Goal: Find specific page/section: Find specific page/section

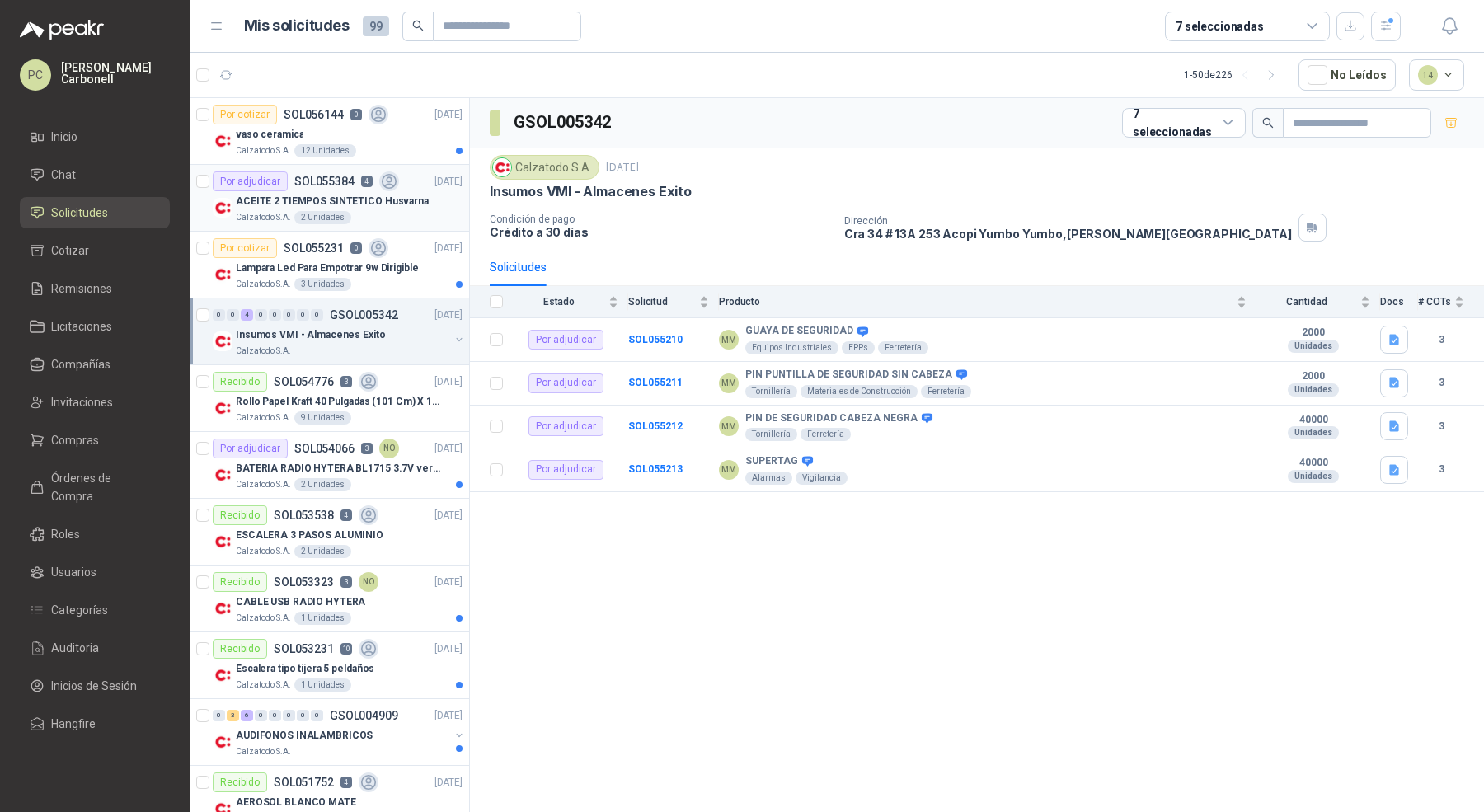
scroll to position [4, 0]
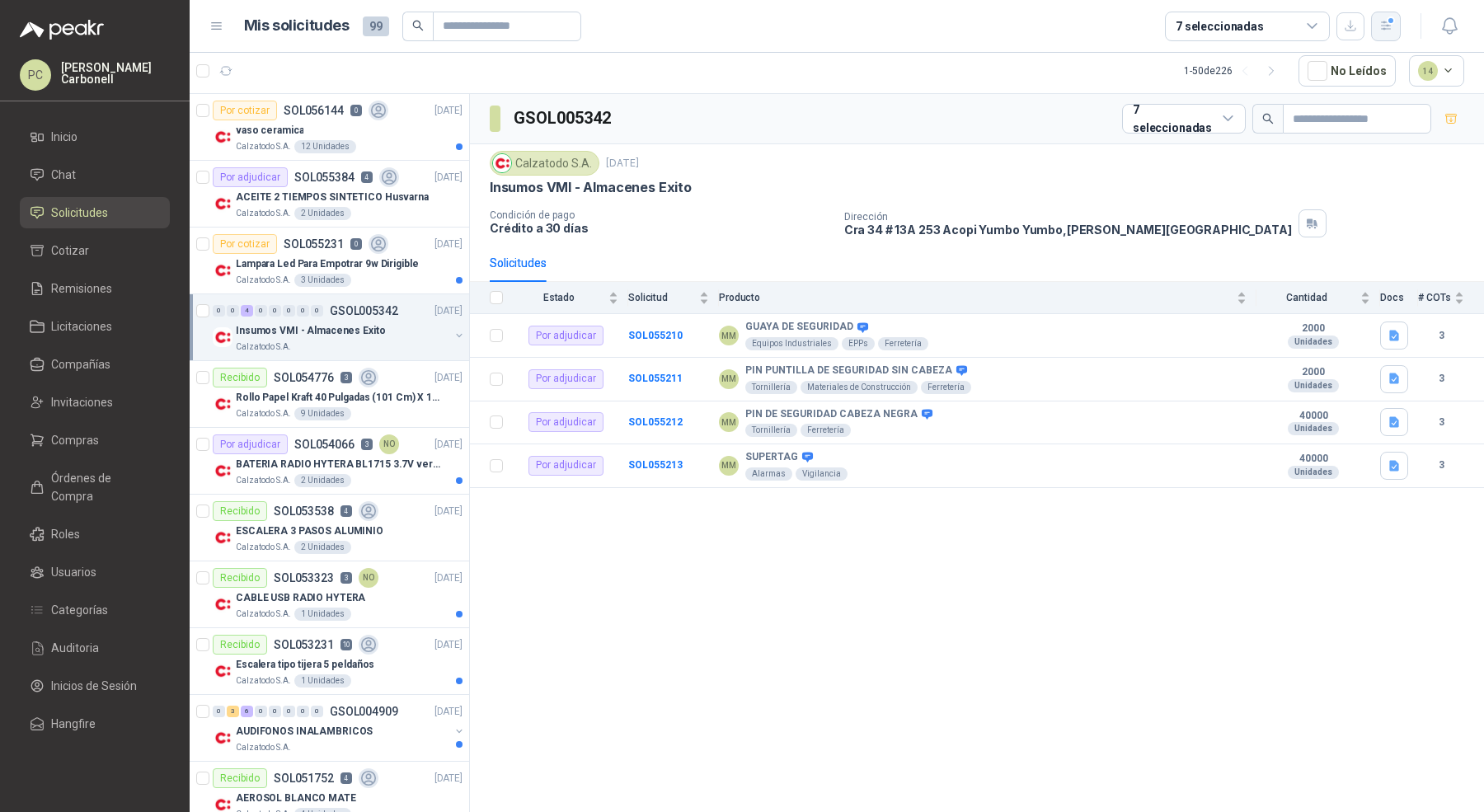
click at [1384, 26] on icon "button" at bounding box center [1387, 26] width 14 height 14
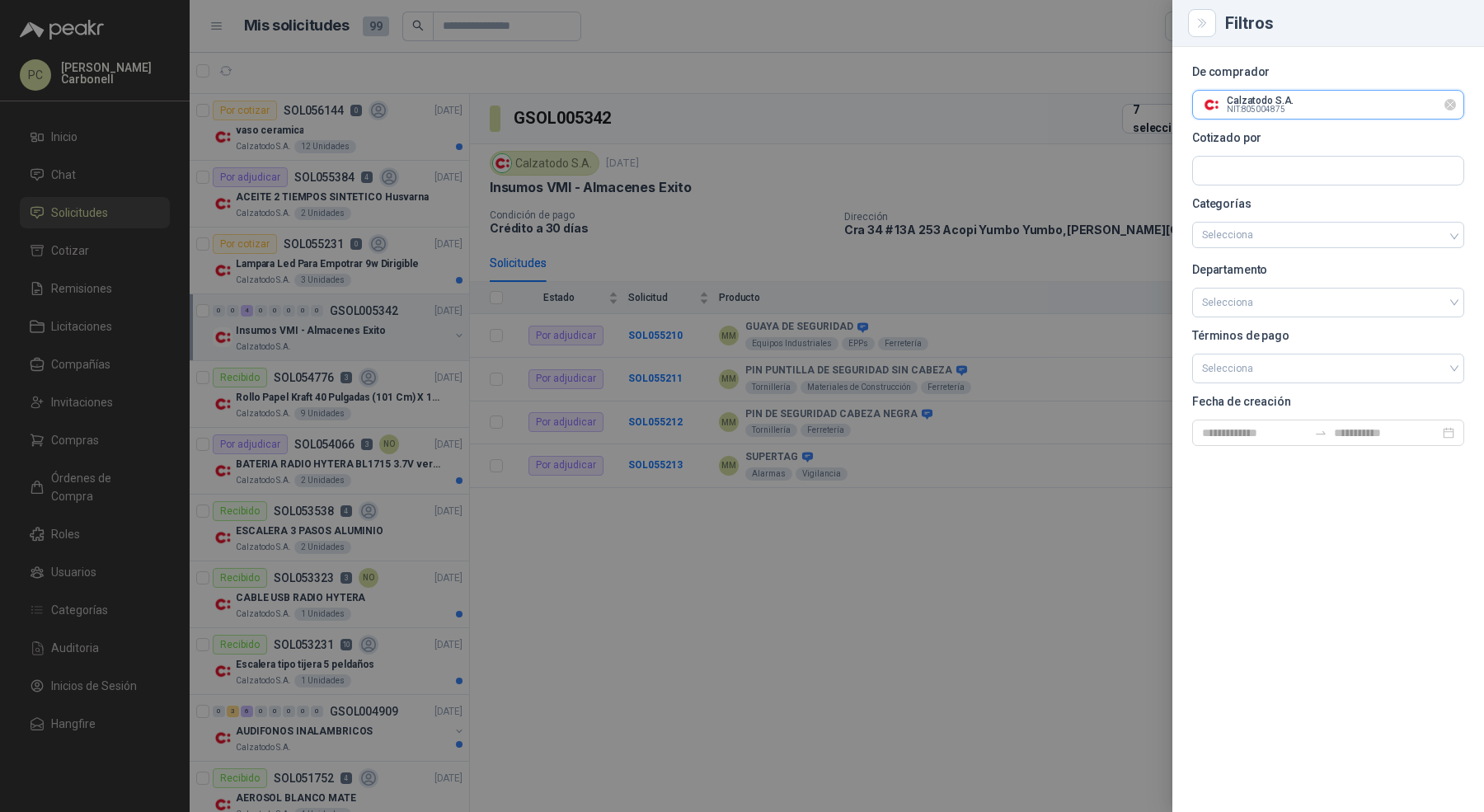
click at [1323, 103] on input "text" at bounding box center [1329, 104] width 270 height 28
type input "******"
click at [1291, 144] on p "Gimnasio La Colina" at bounding box center [1274, 140] width 87 height 10
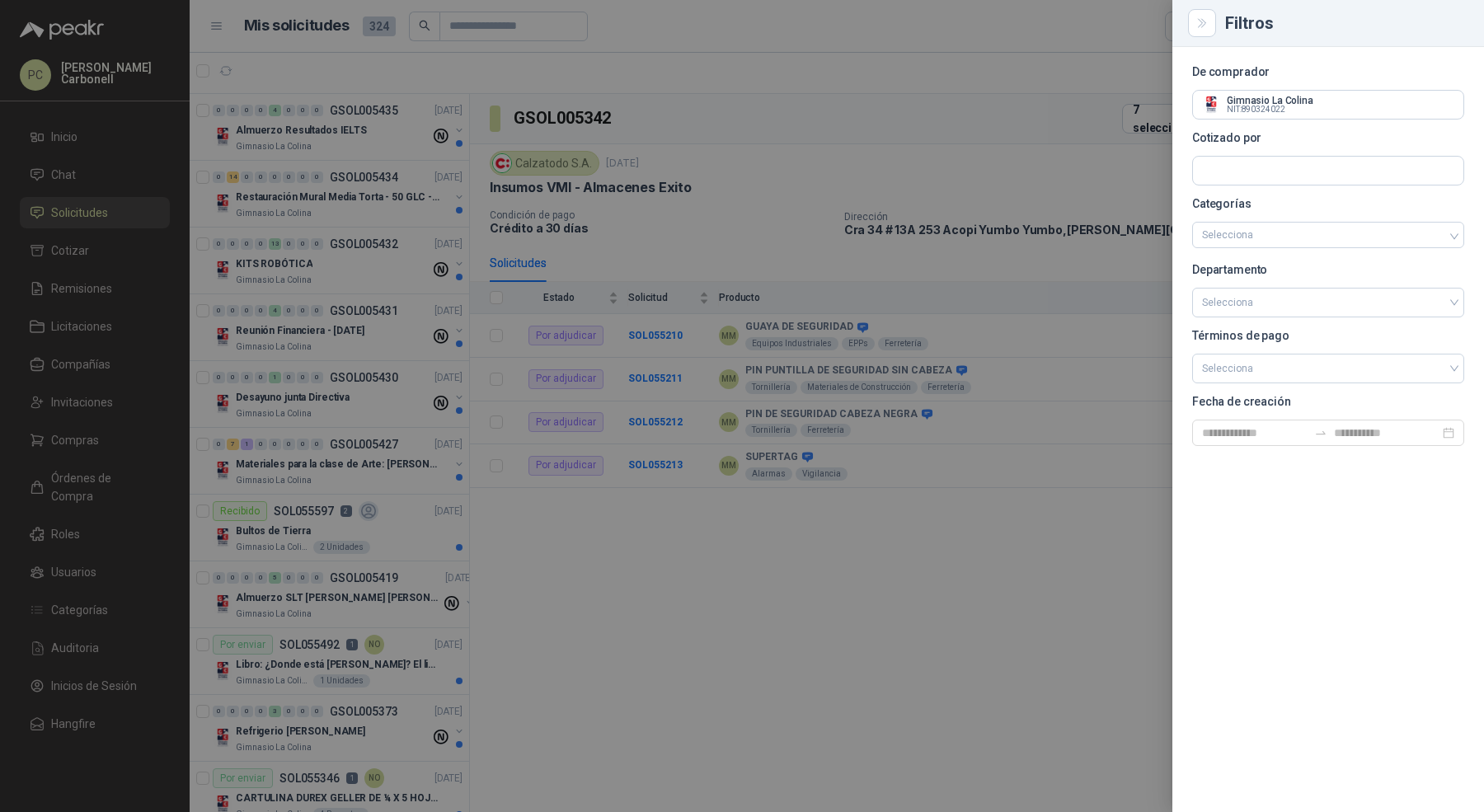
click at [844, 645] on div at bounding box center [742, 406] width 1484 height 812
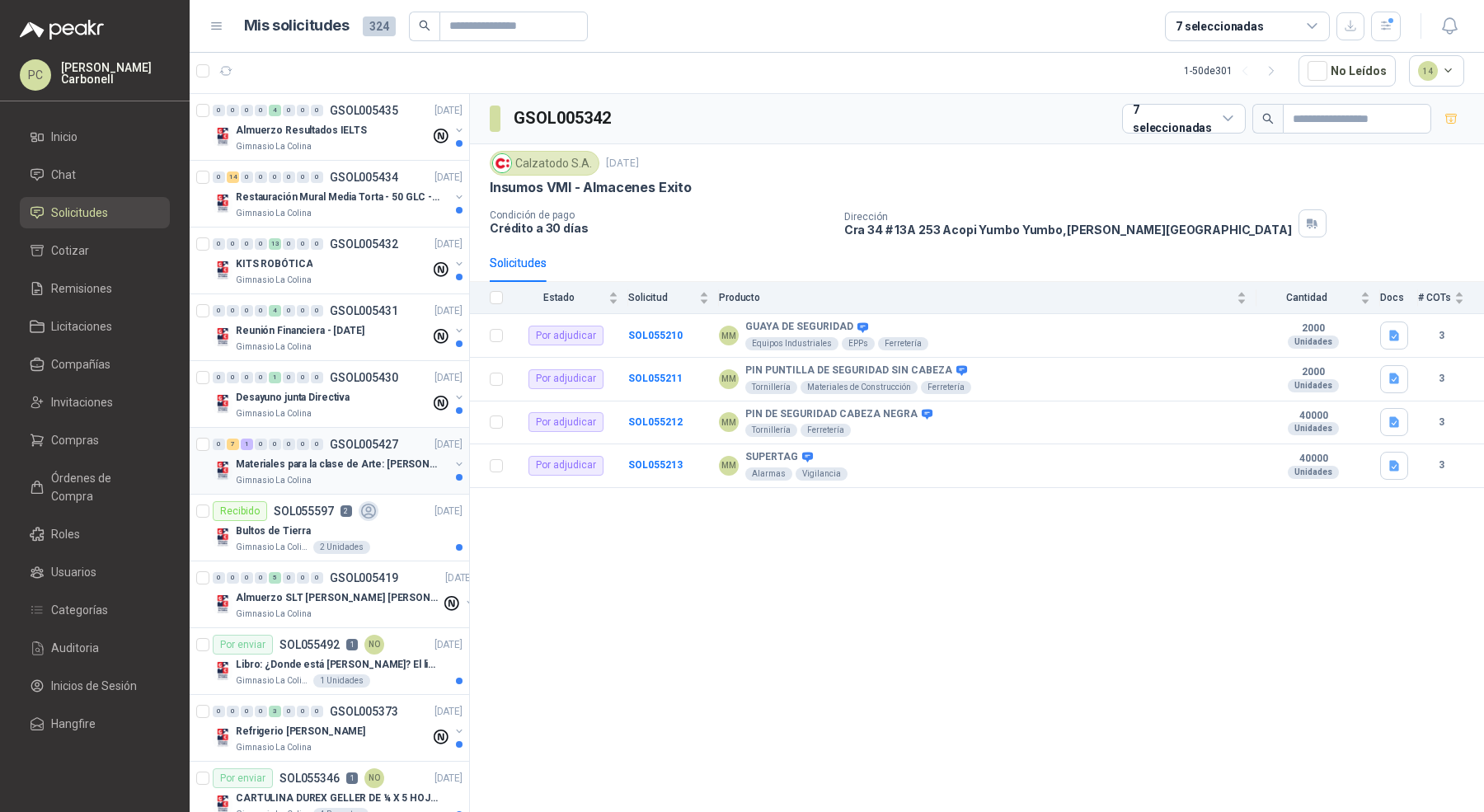
click at [376, 461] on p "Materiales para la clase de Arte: [PERSON_NAME]" at bounding box center [339, 464] width 205 height 16
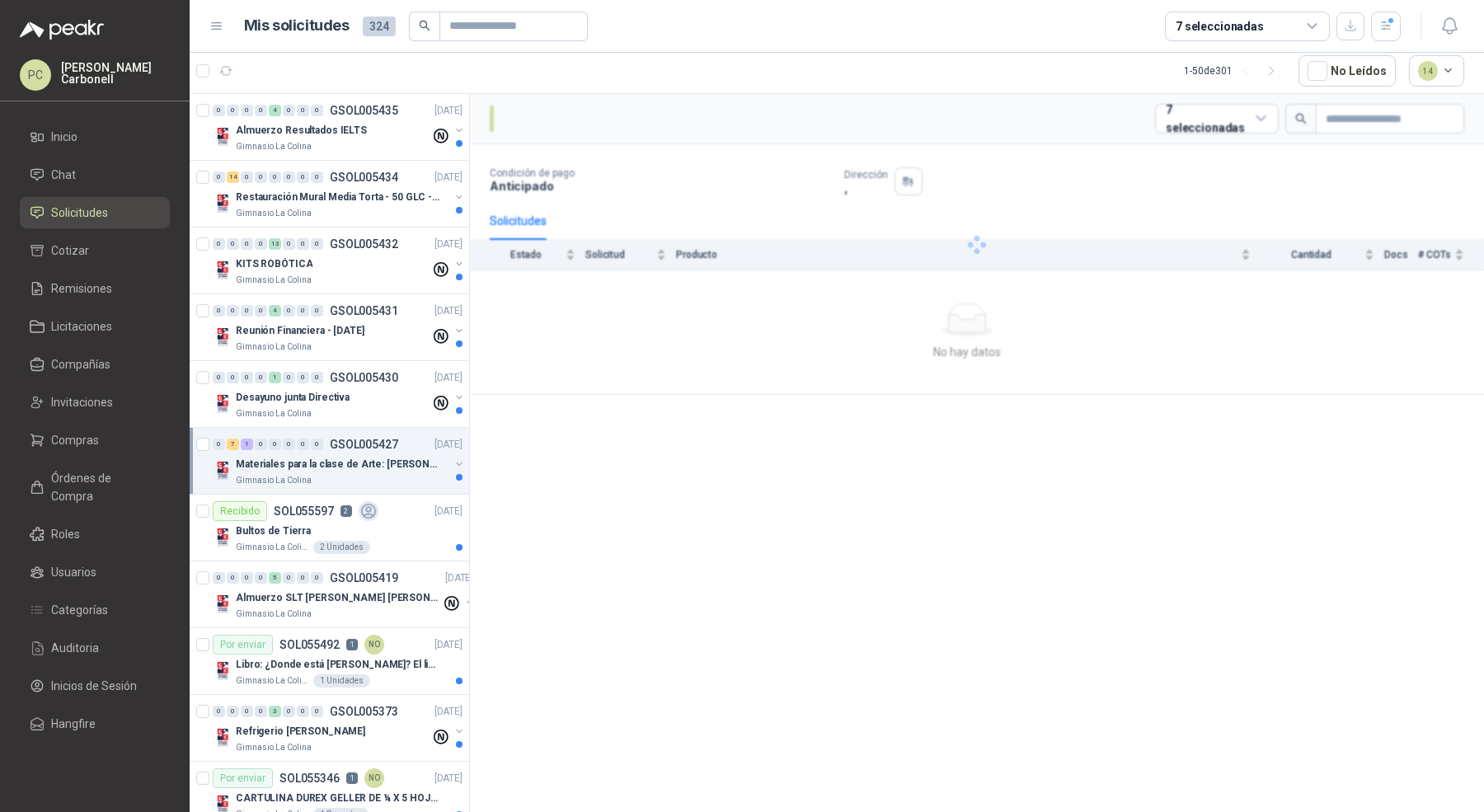
click at [376, 461] on p "Materiales para la clase de Arte: [PERSON_NAME]" at bounding box center [339, 464] width 205 height 16
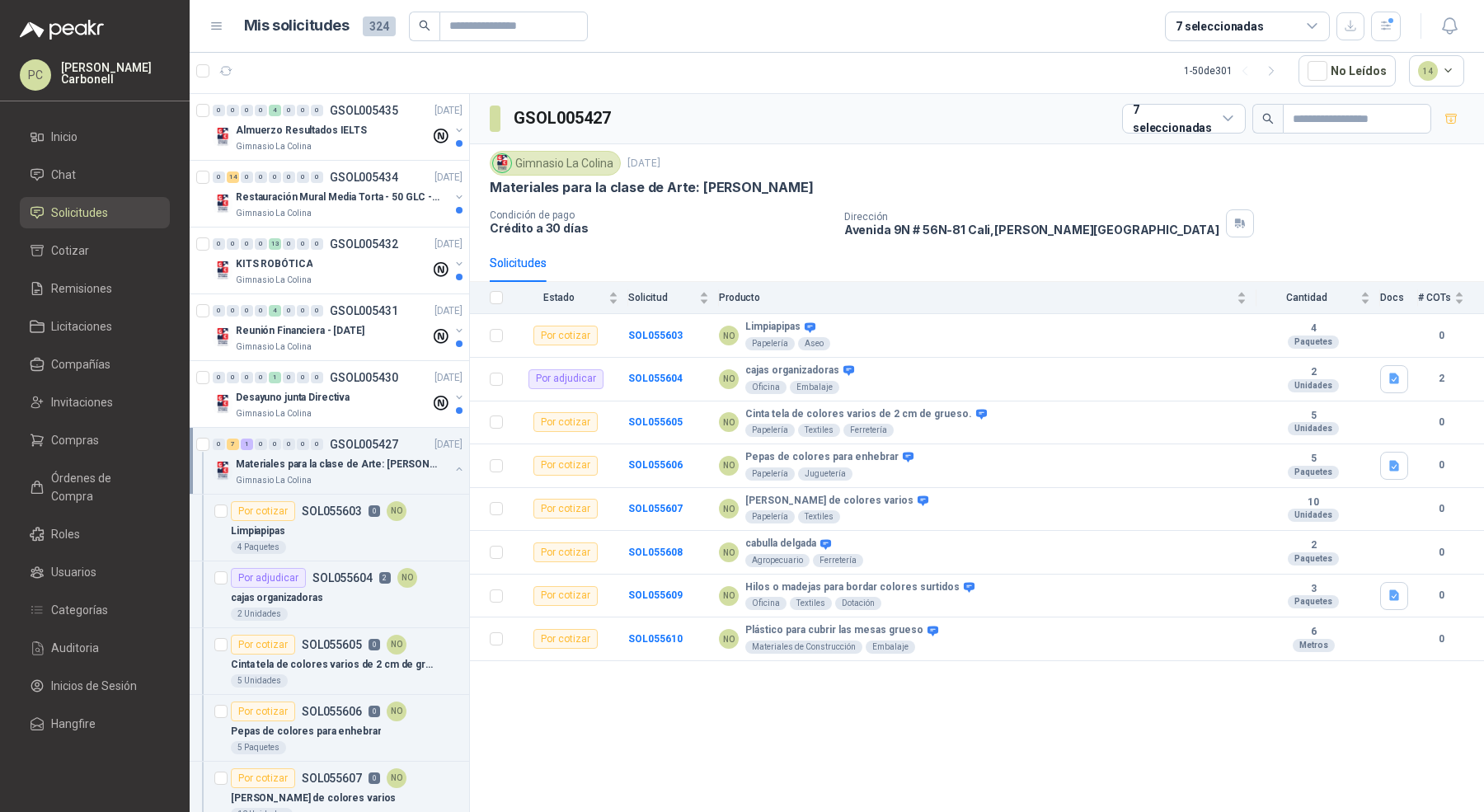
click at [452, 464] on button "button" at bounding box center [458, 469] width 13 height 13
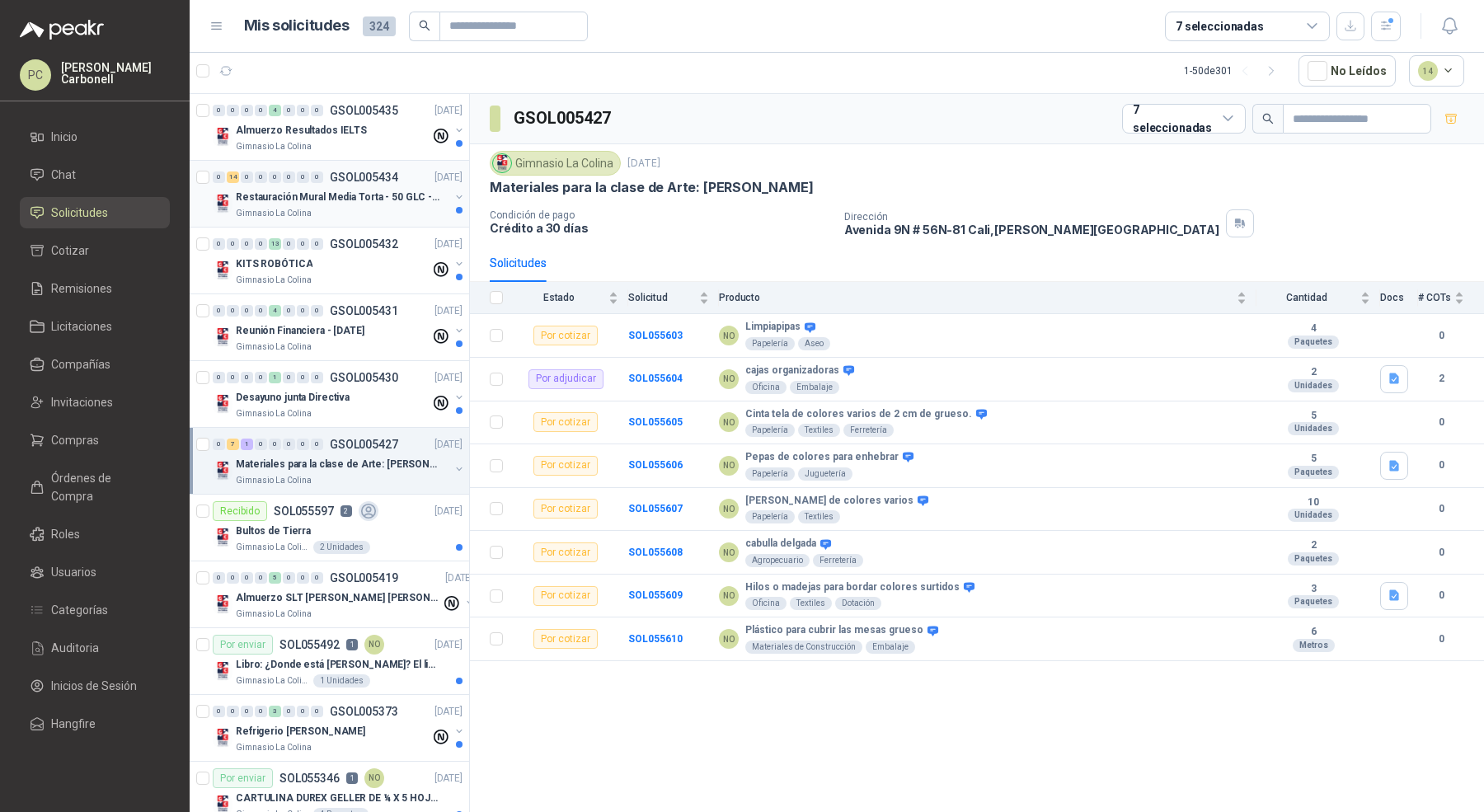
click at [312, 208] on div "Gimnasio La Colina" at bounding box center [342, 213] width 213 height 13
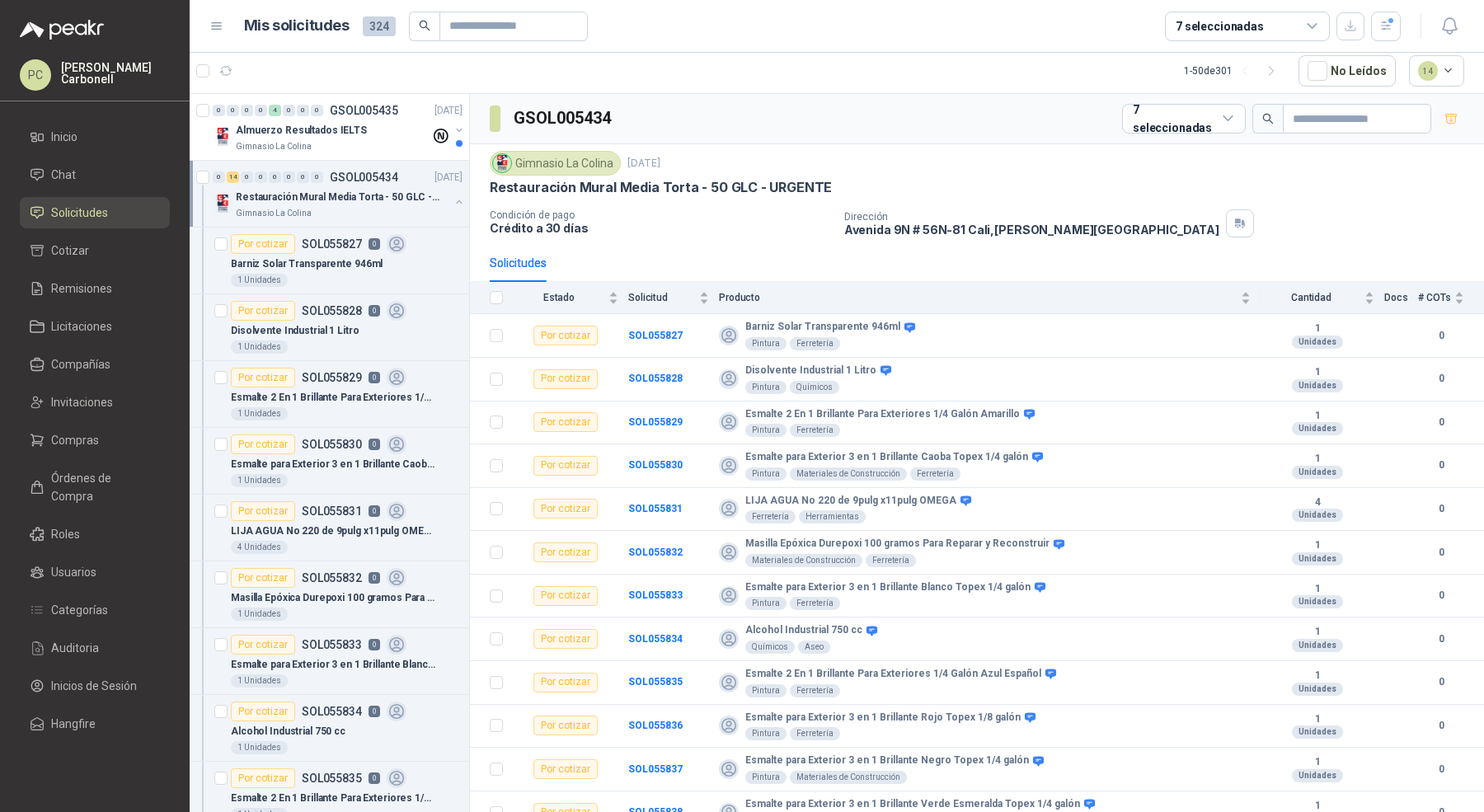
click at [452, 204] on button "button" at bounding box center [458, 202] width 13 height 13
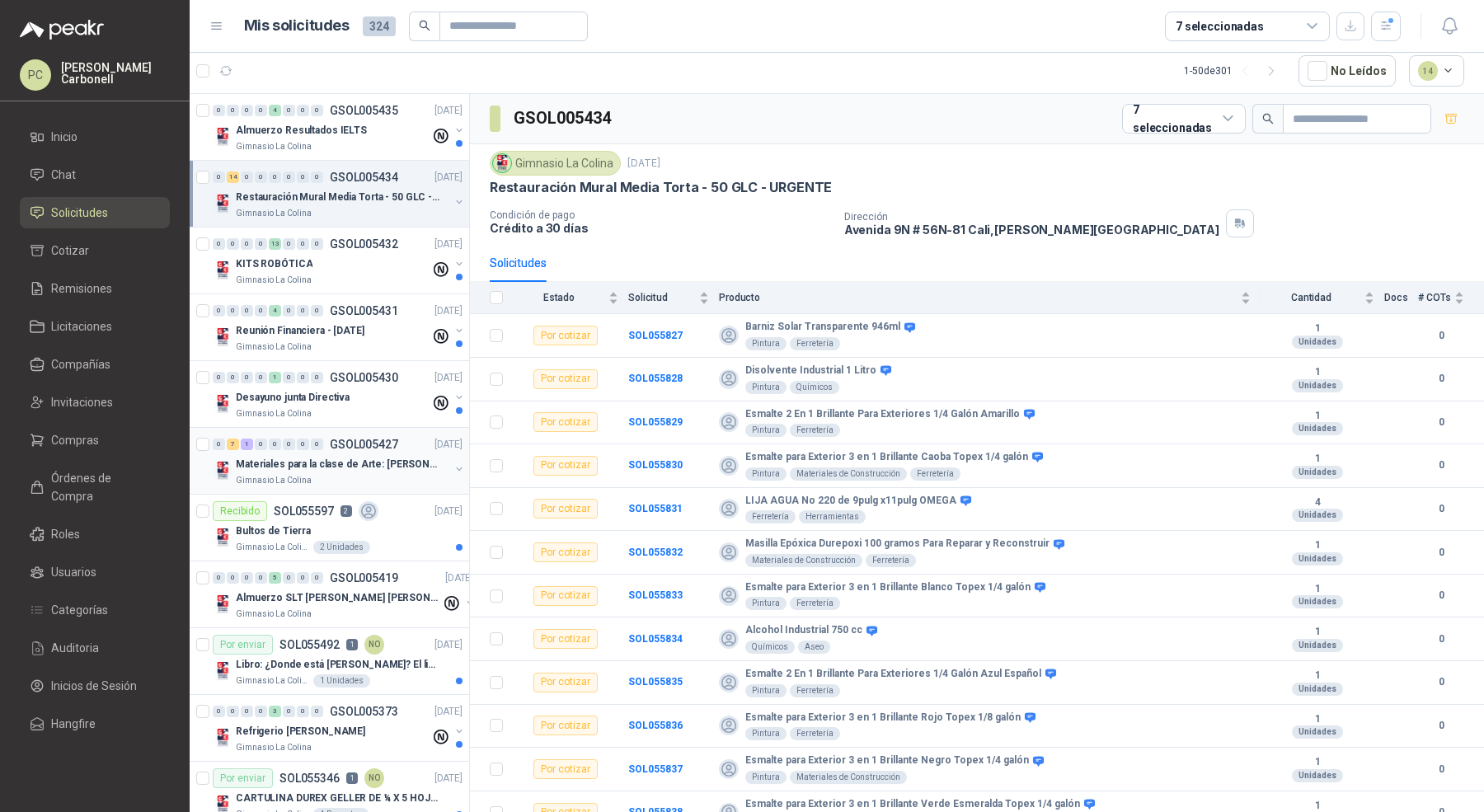
click at [452, 466] on button "button" at bounding box center [458, 469] width 13 height 13
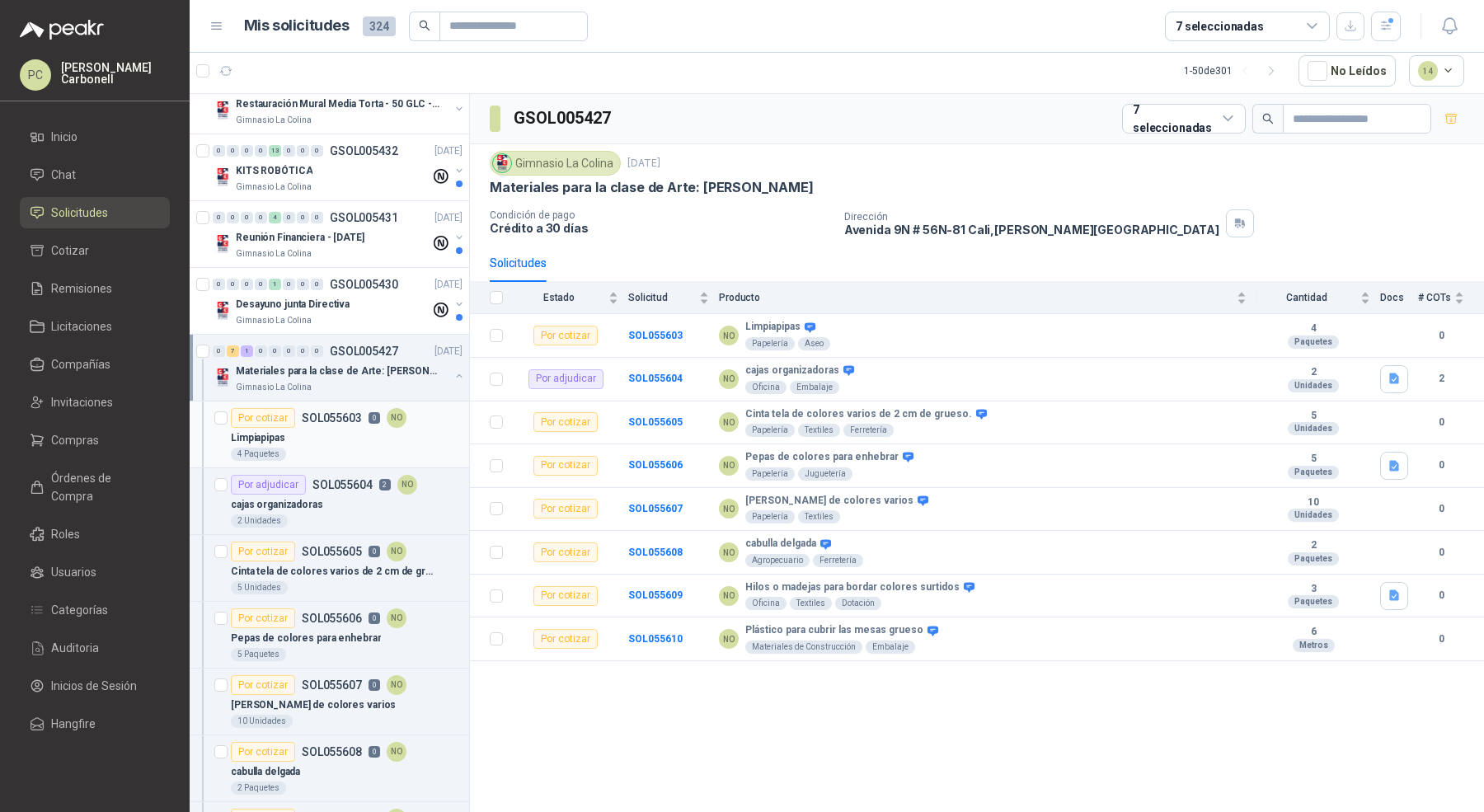
scroll to position [92, 0]
click at [452, 371] on button "button" at bounding box center [458, 377] width 13 height 13
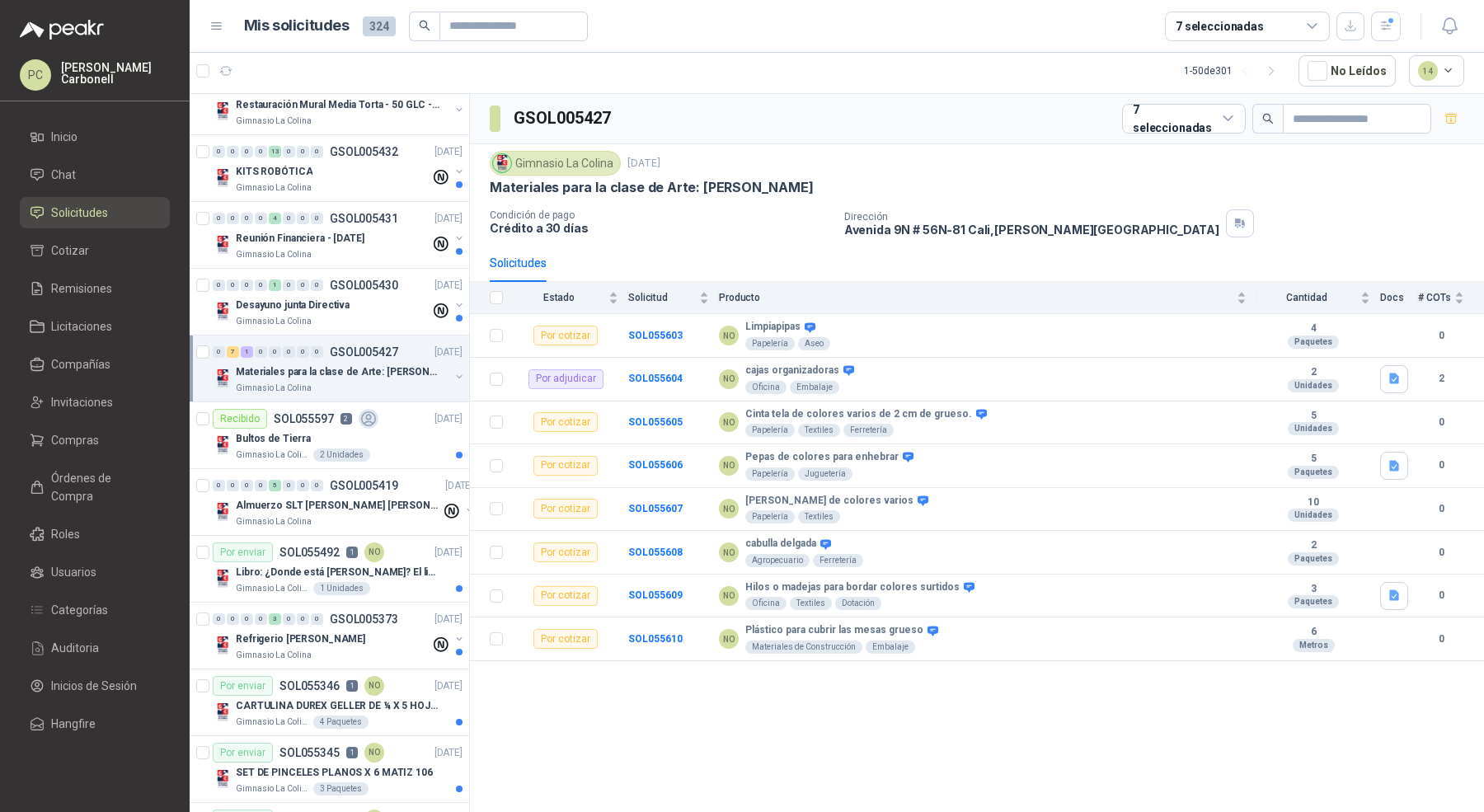
scroll to position [0, 0]
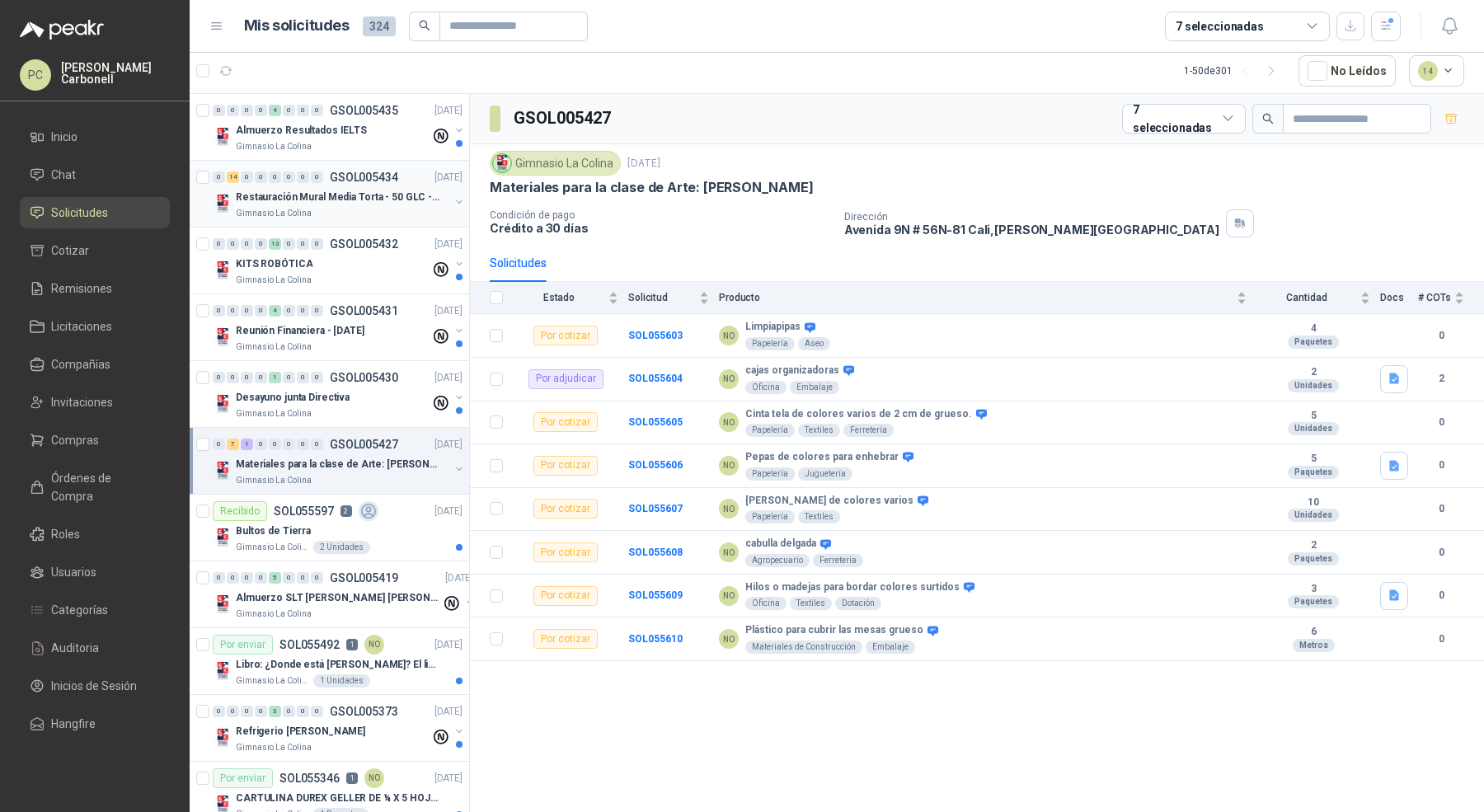
click at [391, 208] on div "Gimnasio La Colina" at bounding box center [342, 213] width 213 height 13
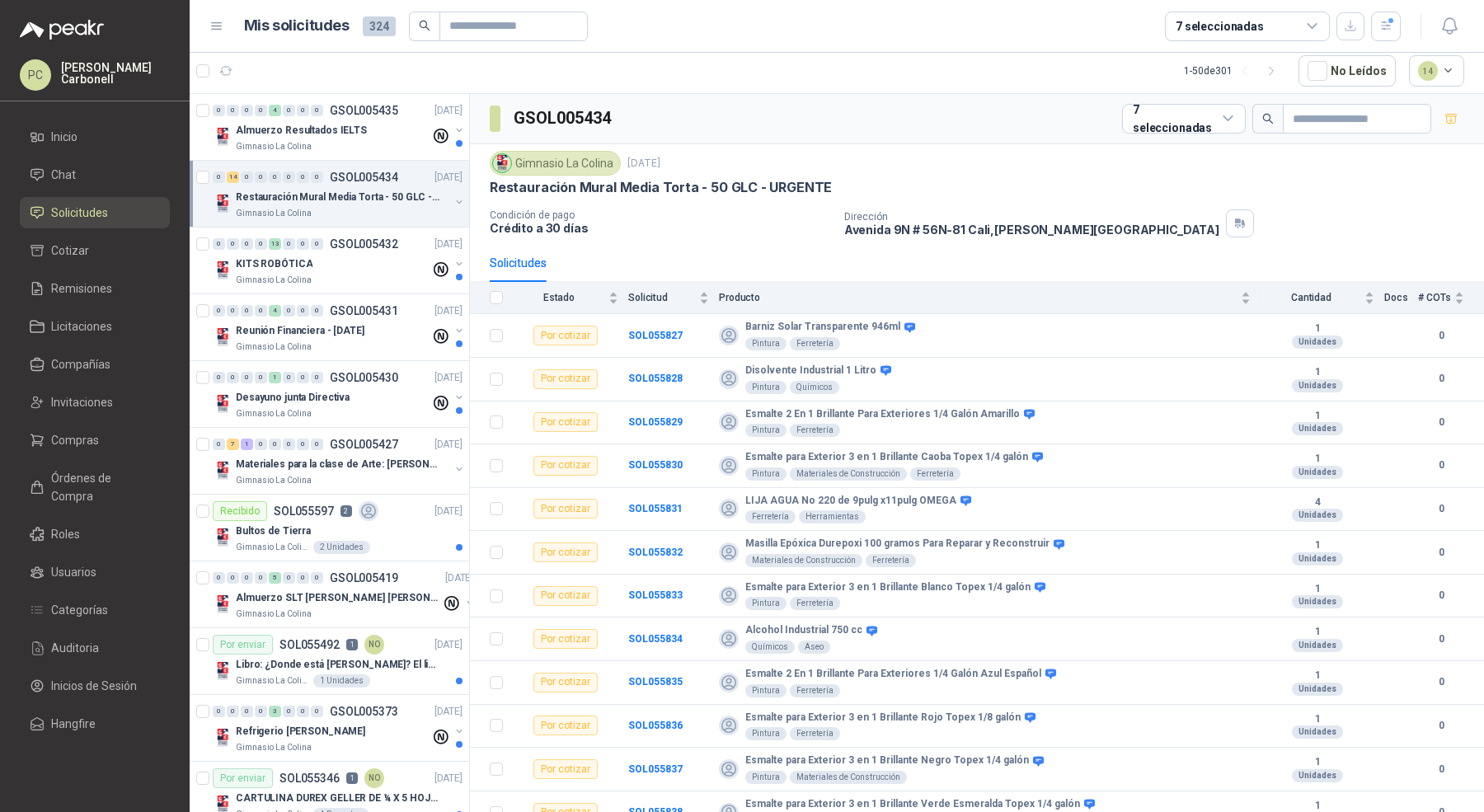
click at [452, 204] on button "button" at bounding box center [458, 202] width 13 height 13
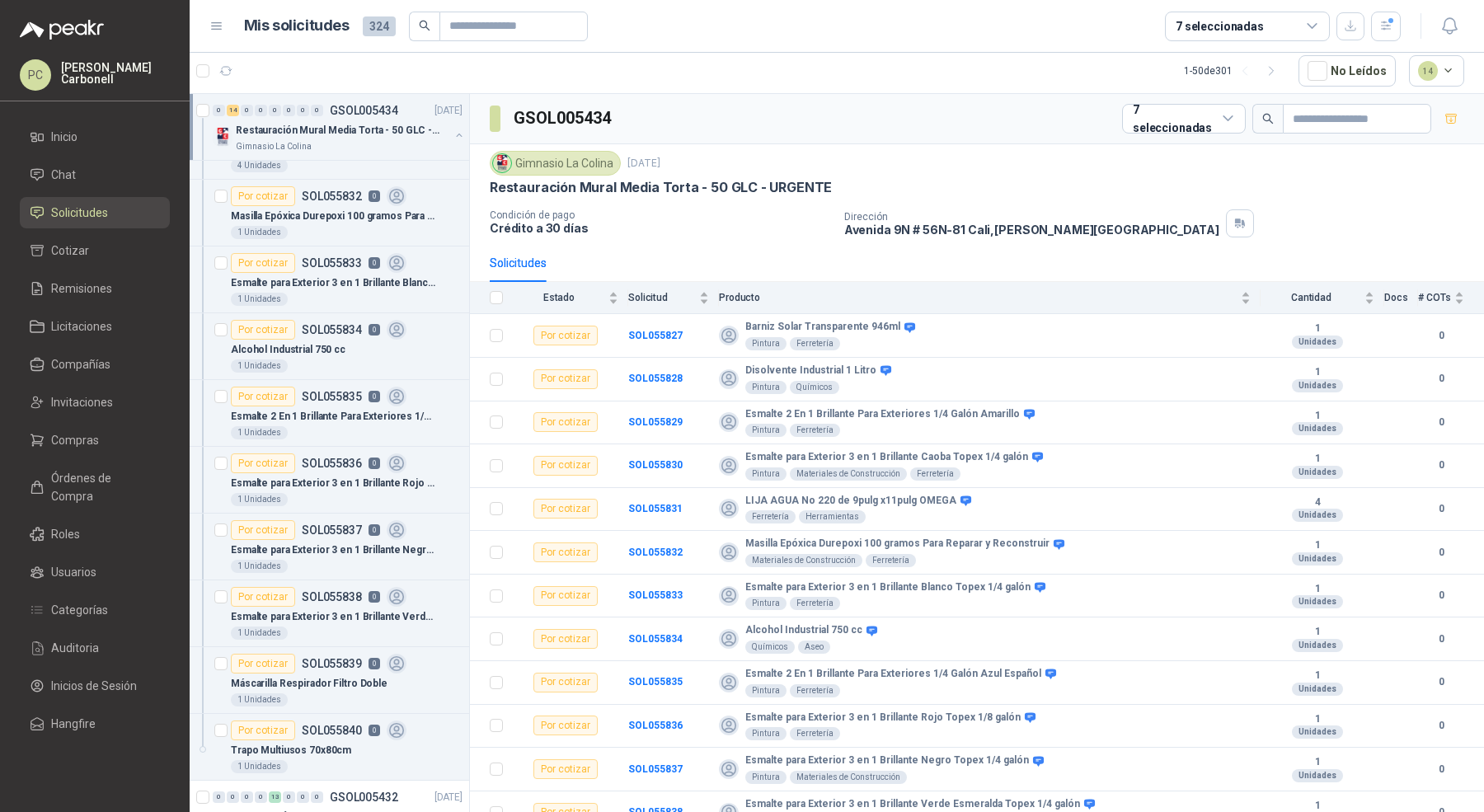
scroll to position [414, 0]
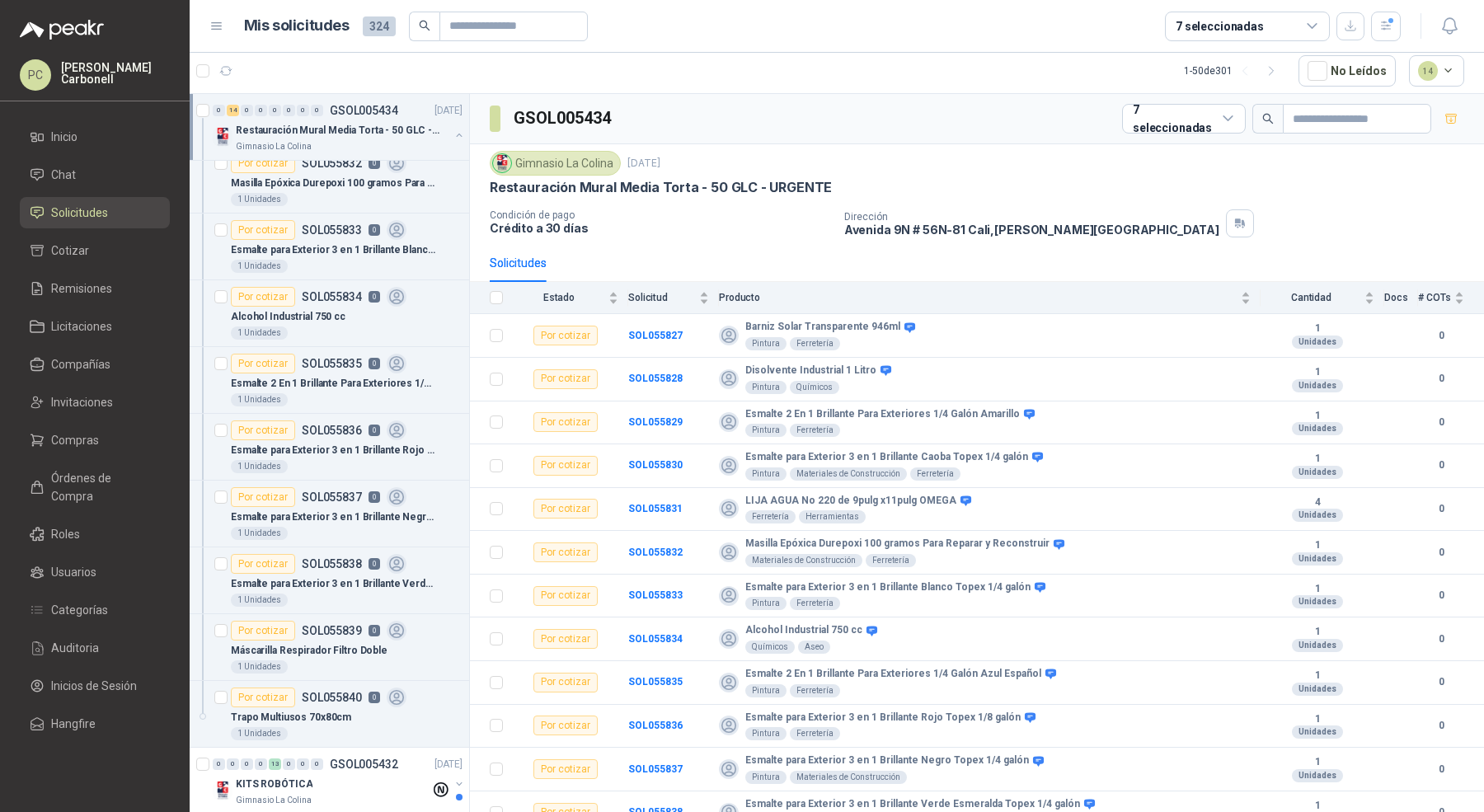
click at [555, 125] on h3 "GSOL005434" at bounding box center [564, 118] width 100 height 25
copy h3 "GSOL005434"
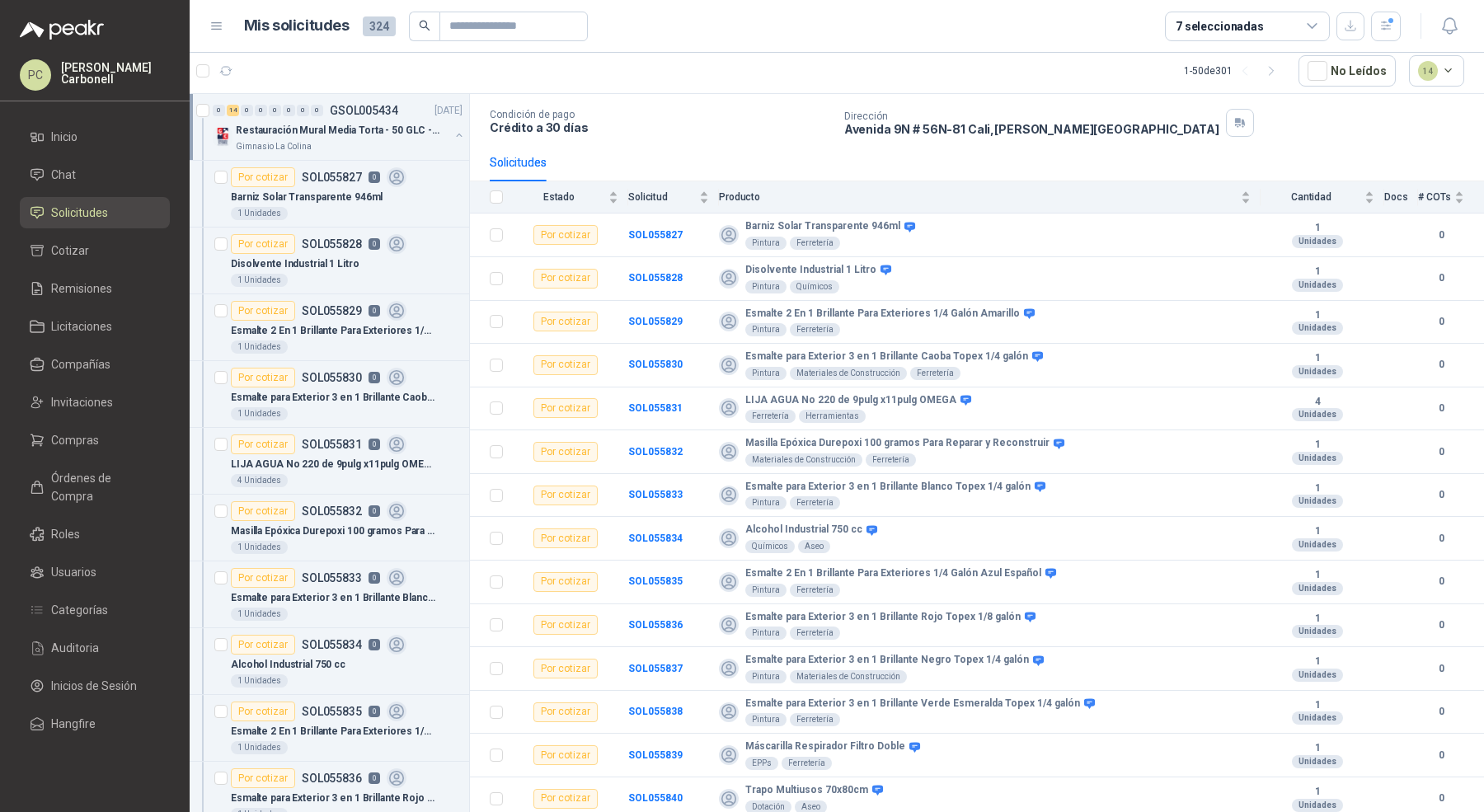
scroll to position [0, 0]
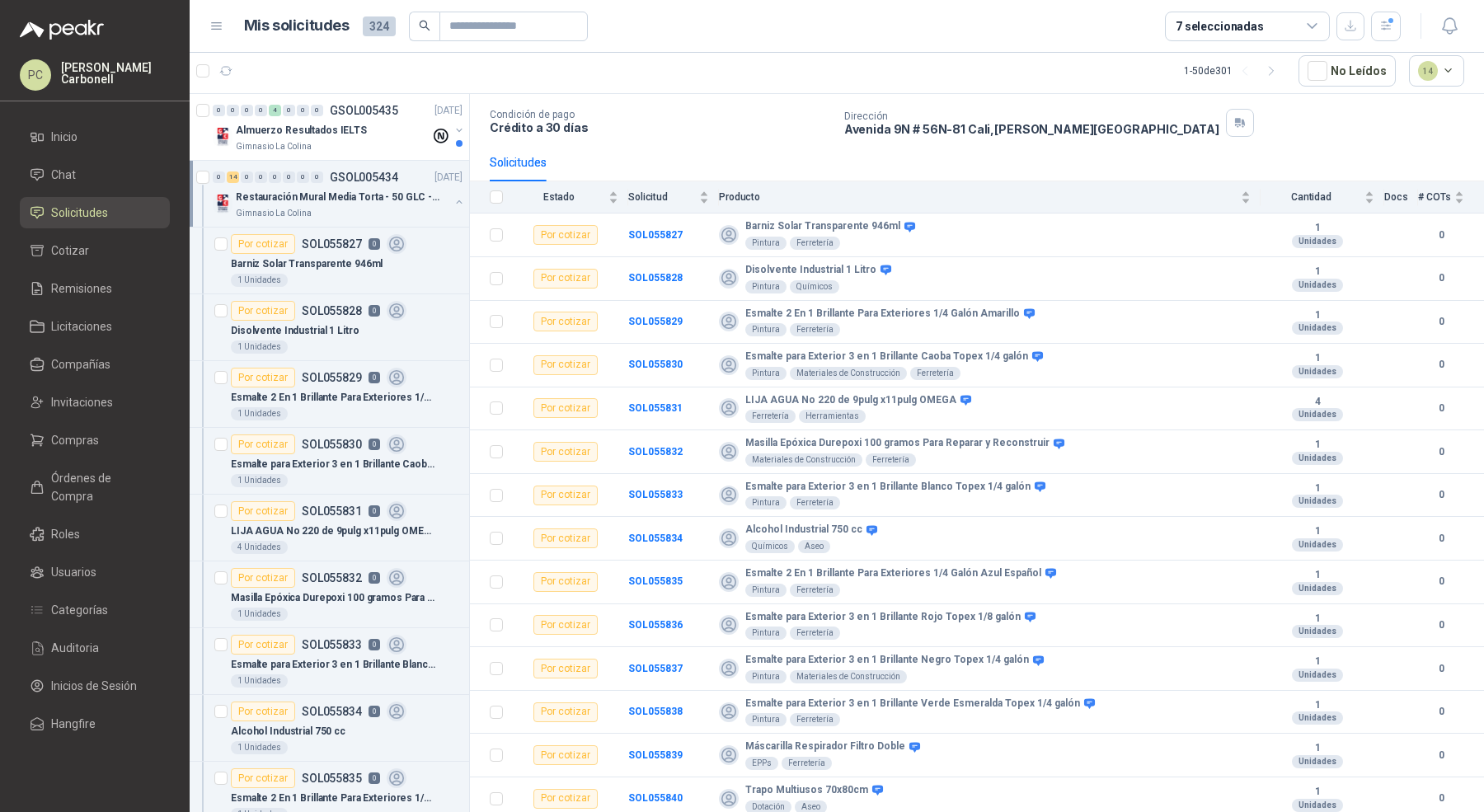
click at [452, 199] on button "button" at bounding box center [458, 202] width 13 height 13
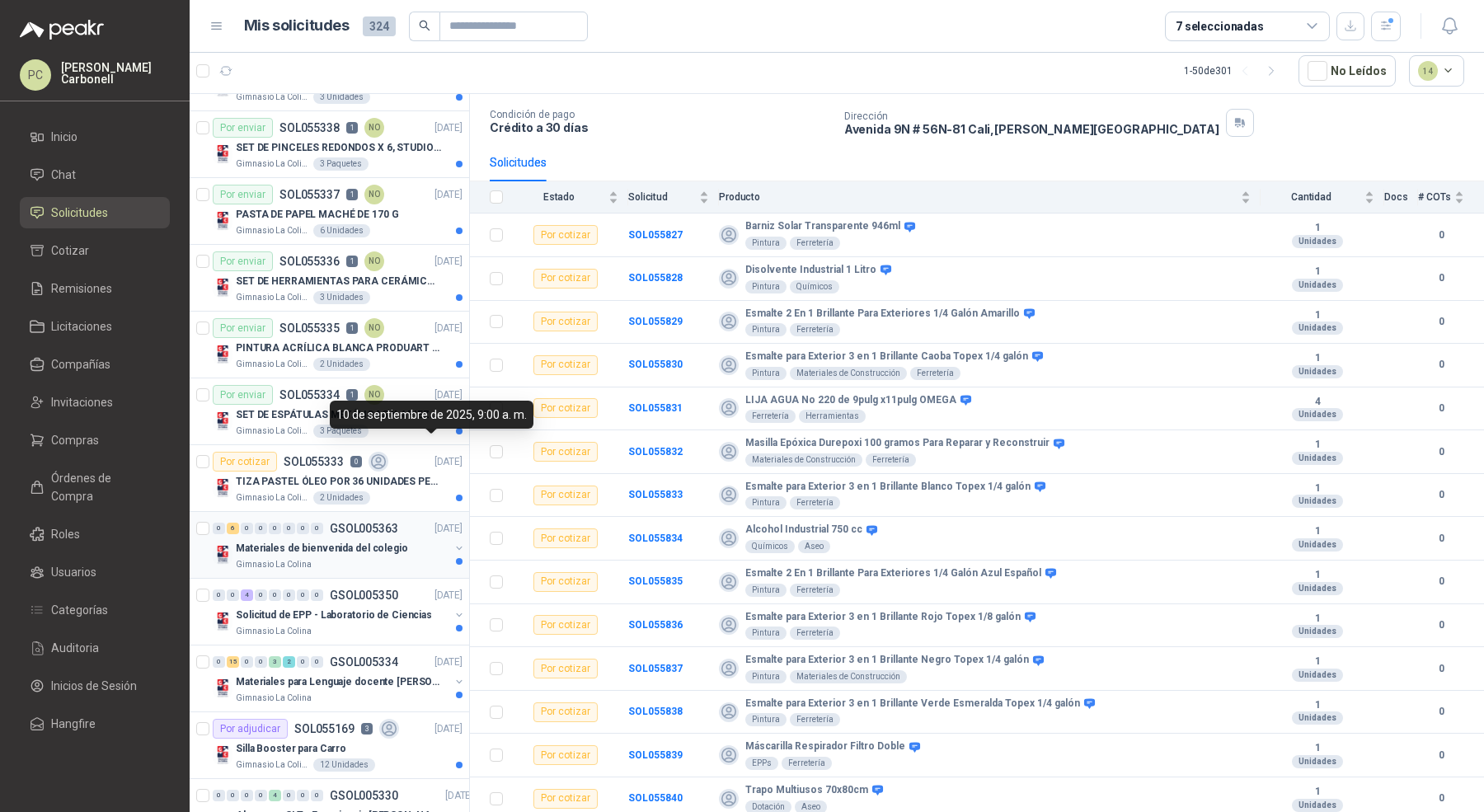
scroll to position [1275, 0]
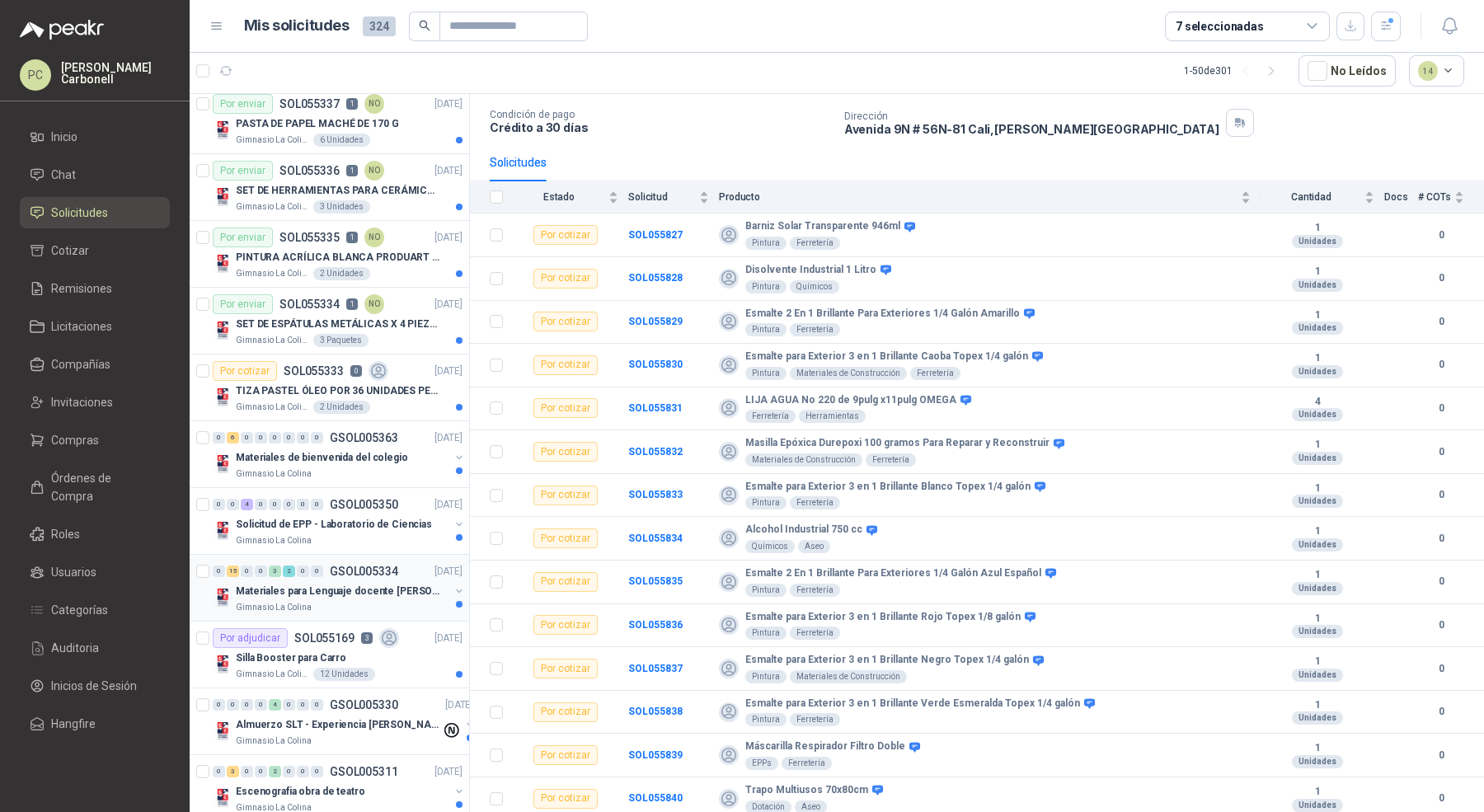
click at [452, 585] on button "button" at bounding box center [458, 591] width 13 height 13
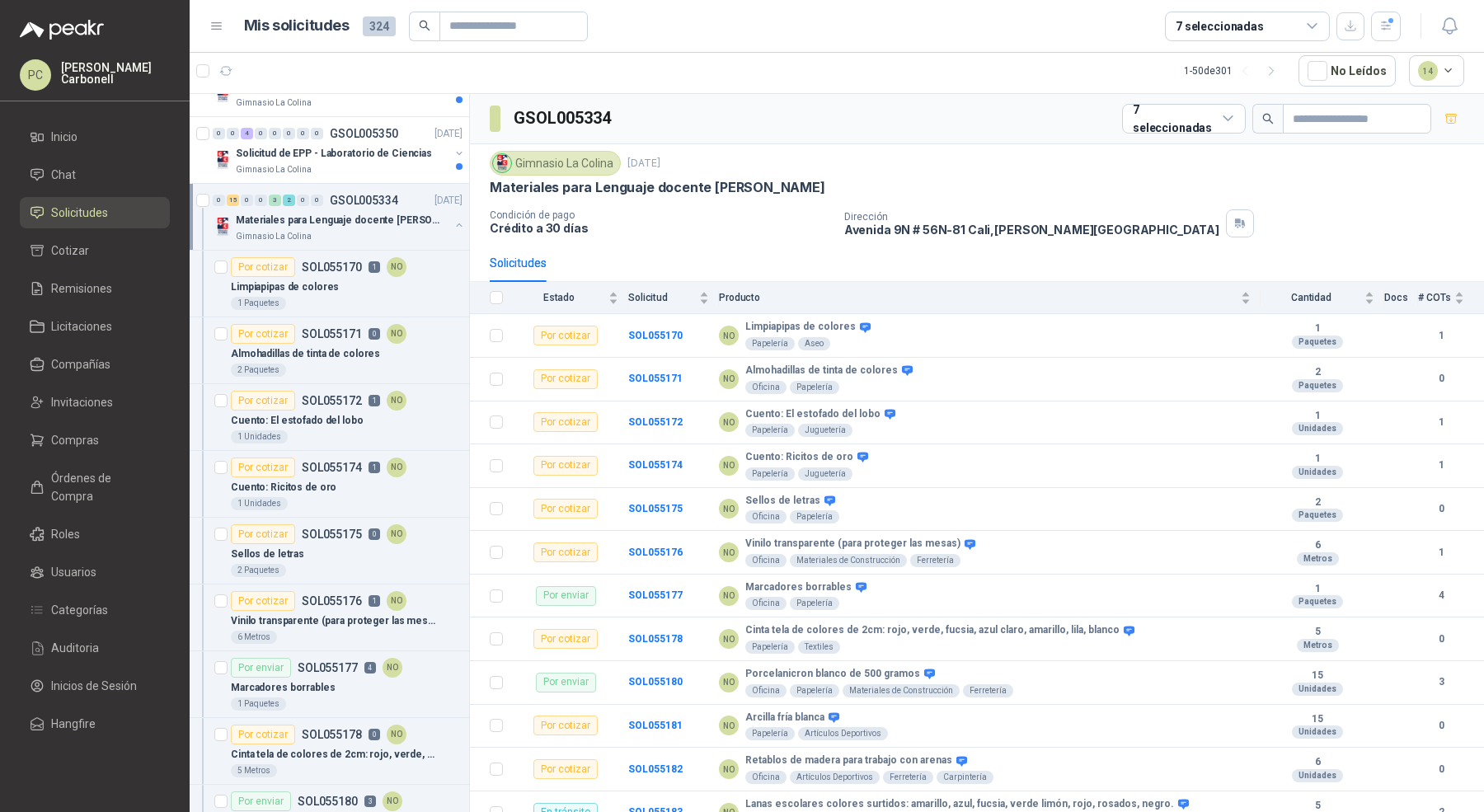
scroll to position [1497, 0]
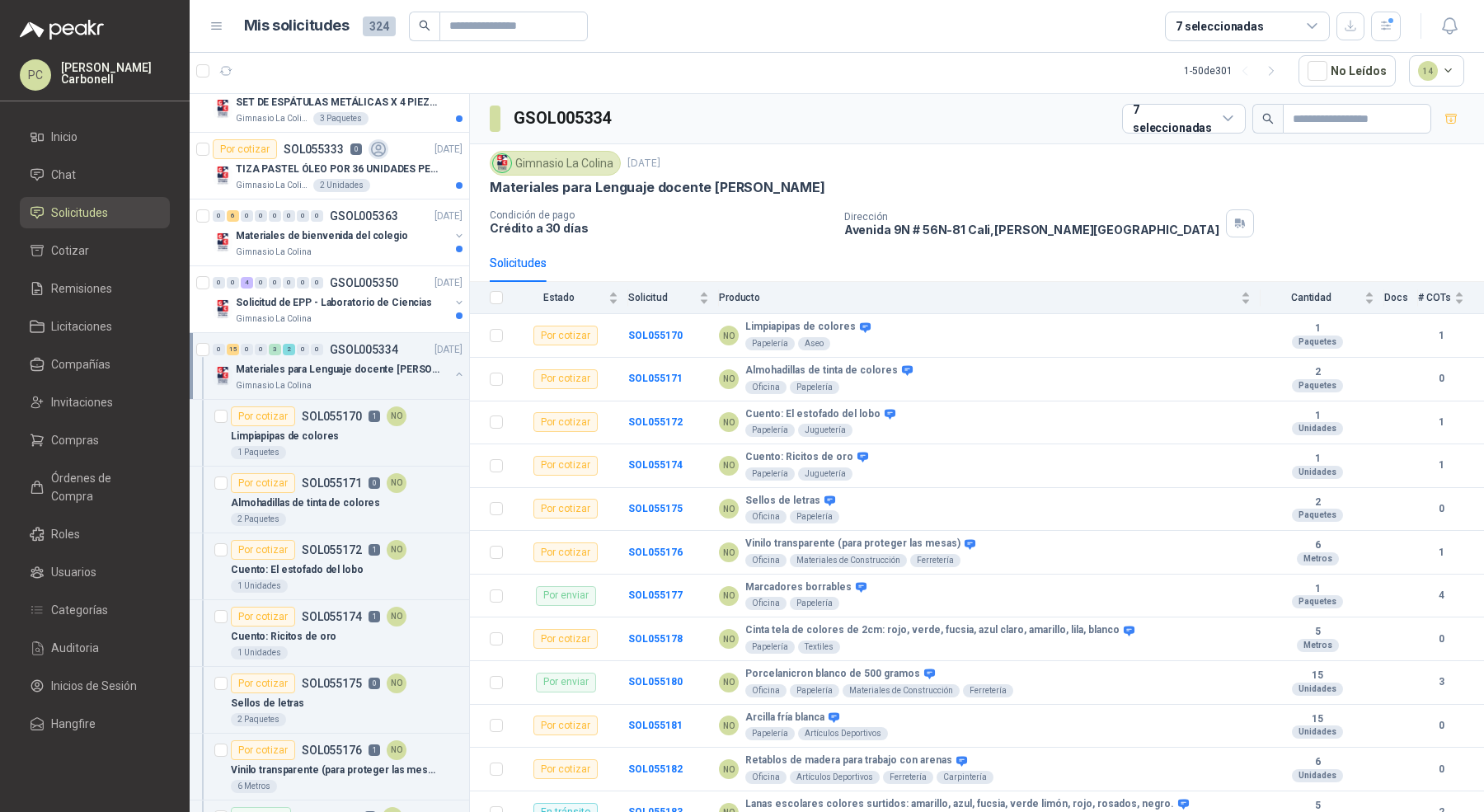
click at [452, 368] on button "button" at bounding box center [458, 374] width 13 height 13
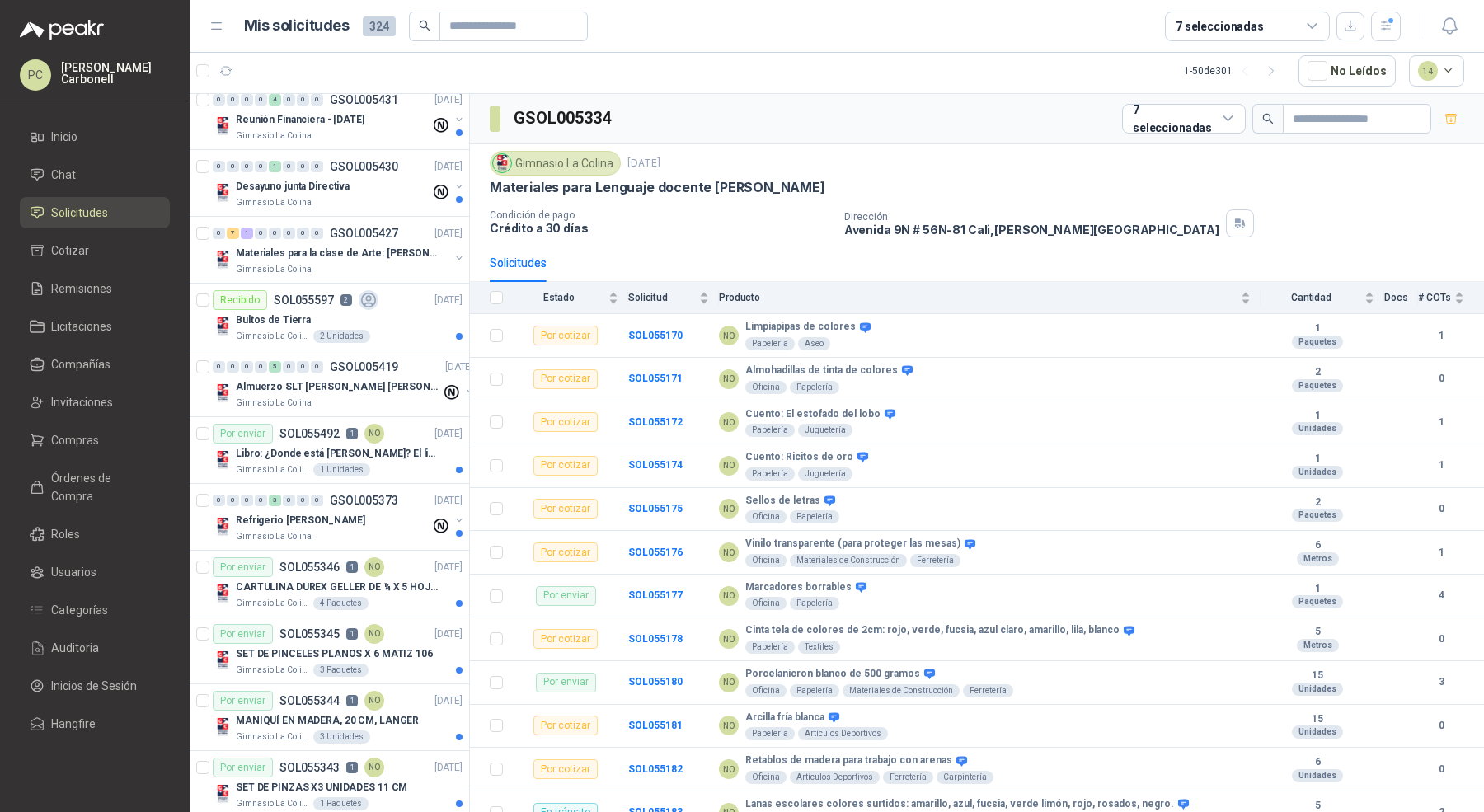
scroll to position [0, 0]
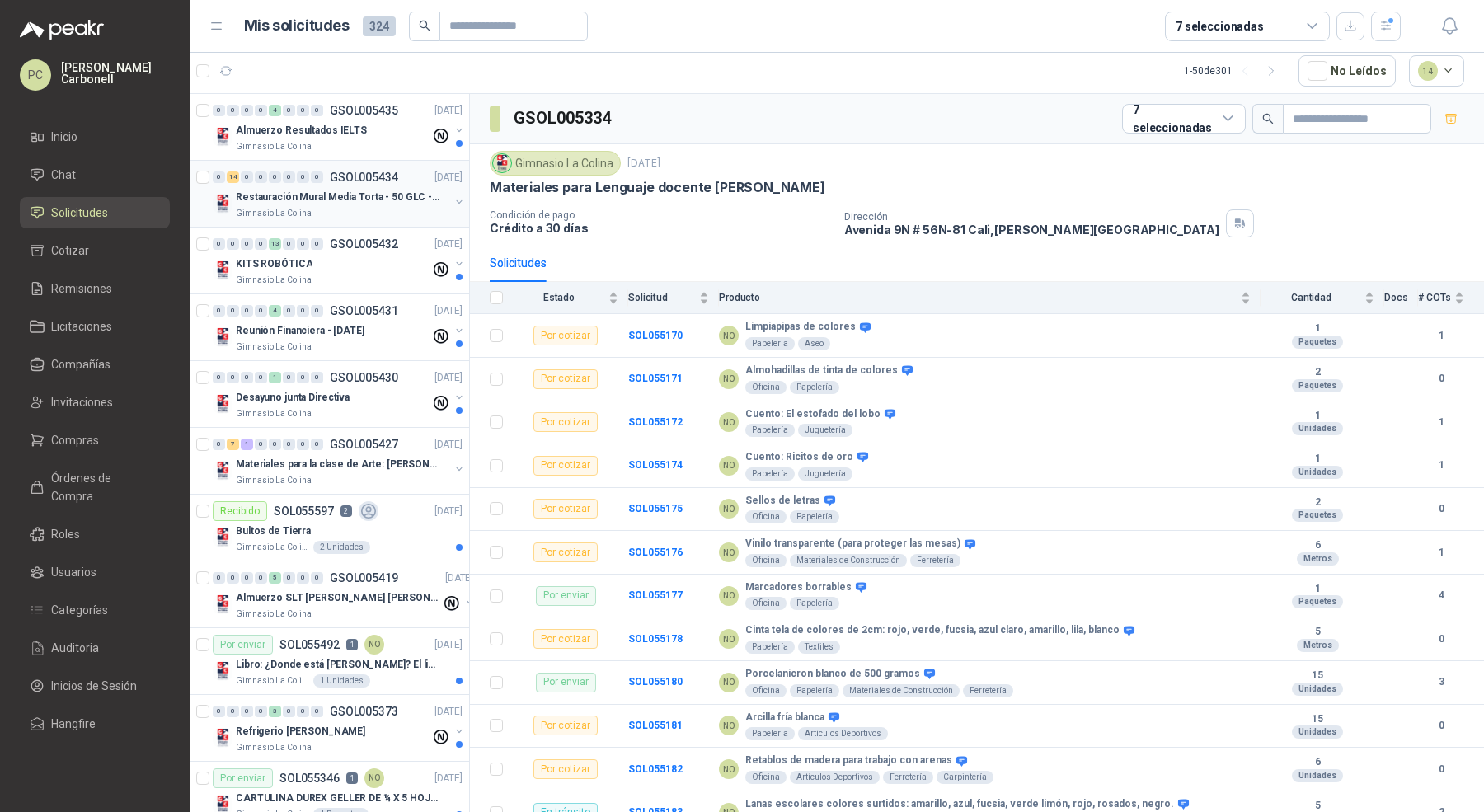
click at [452, 204] on button "button" at bounding box center [458, 202] width 13 height 13
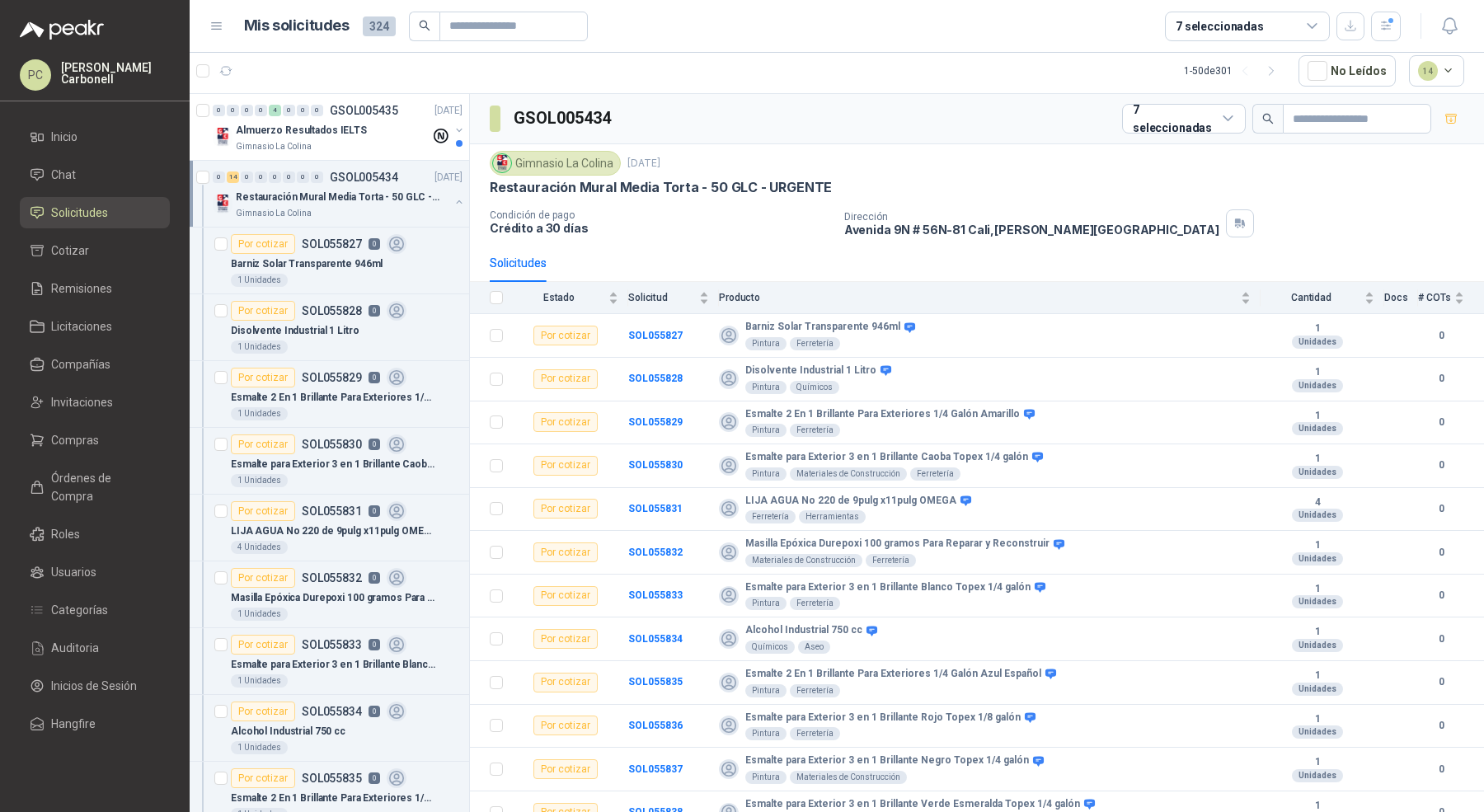
click at [452, 204] on button "button" at bounding box center [458, 202] width 13 height 13
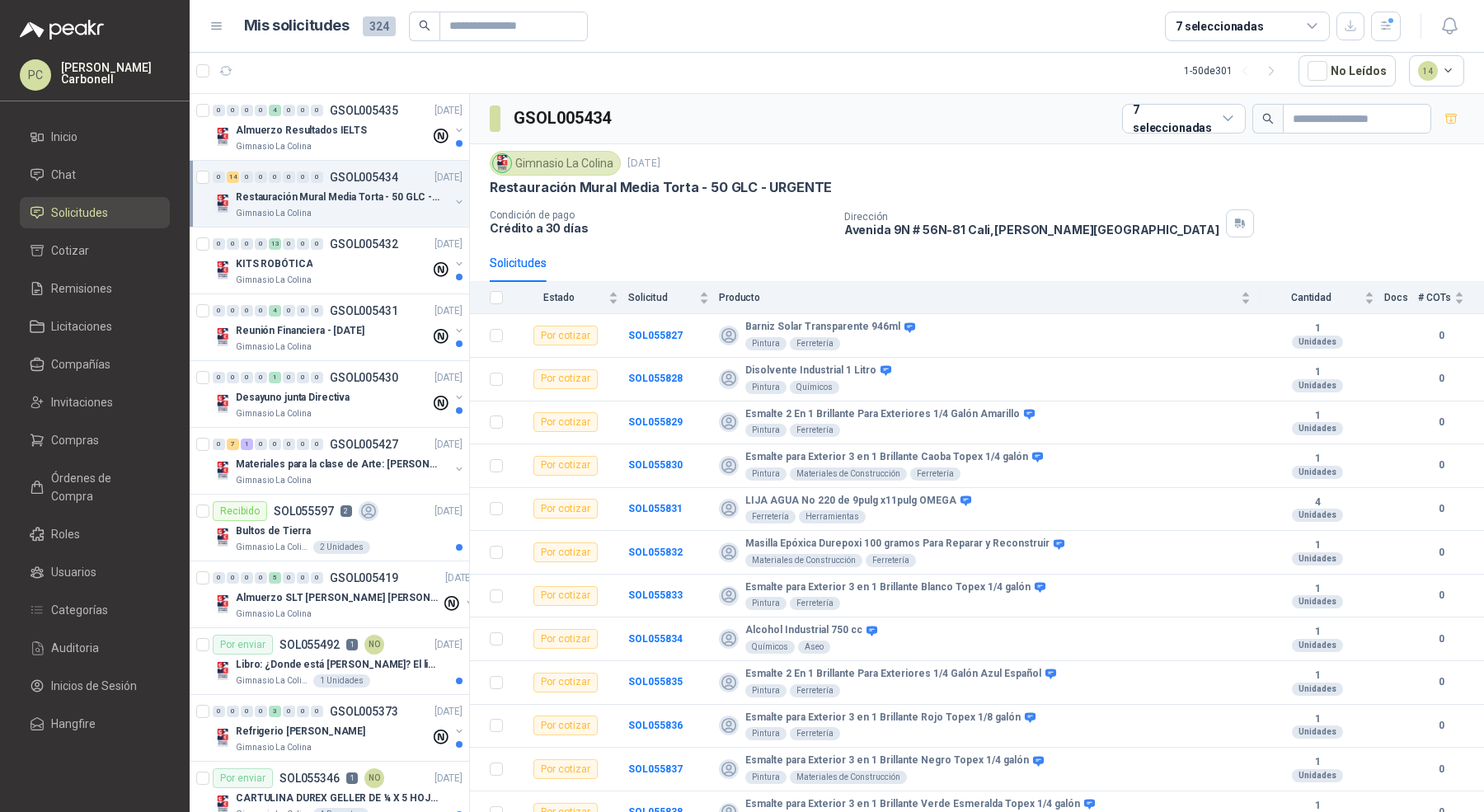
click at [452, 203] on button "button" at bounding box center [458, 202] width 13 height 13
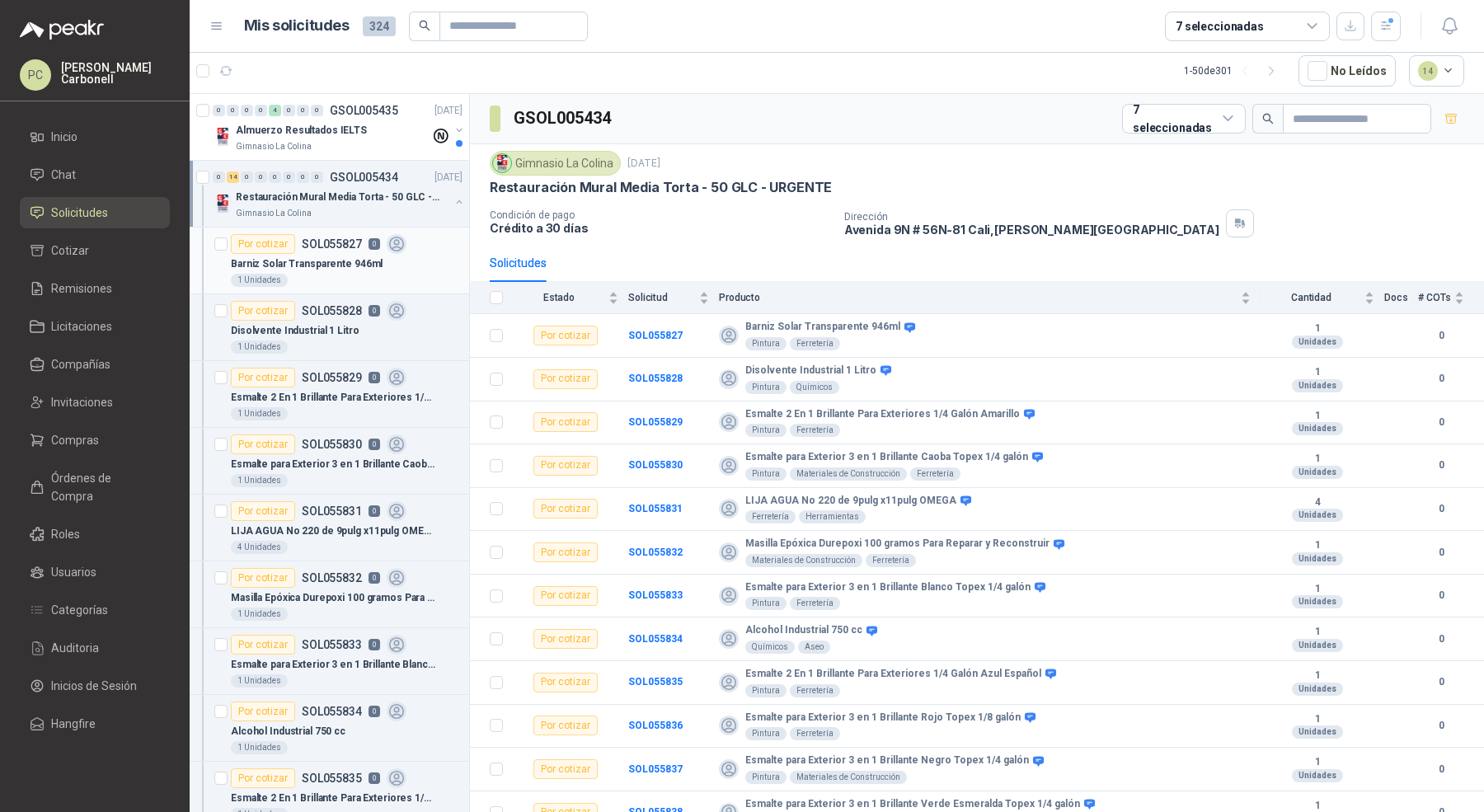
click at [396, 269] on div "Barniz Solar Transparente 946ml" at bounding box center [347, 263] width 232 height 20
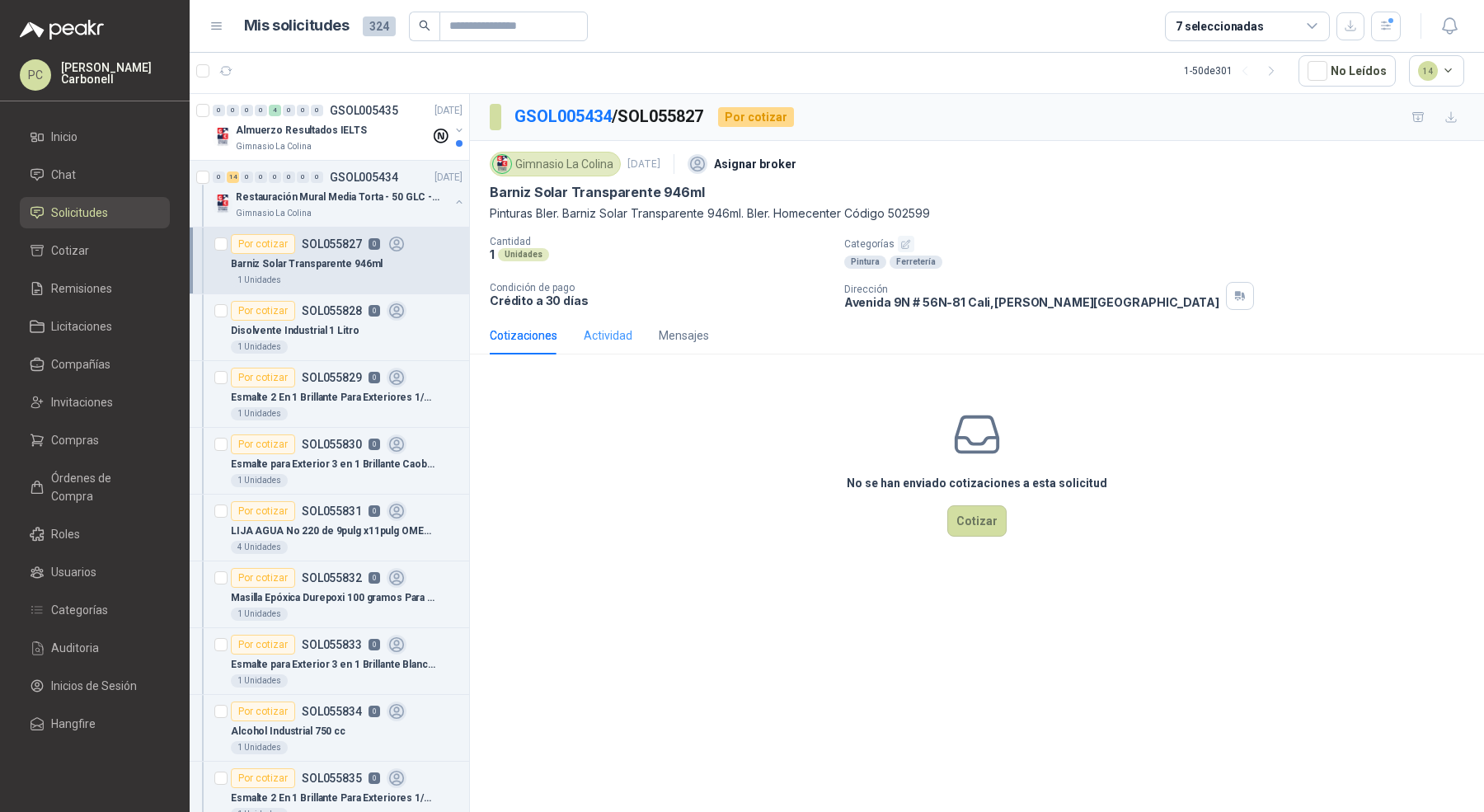
click at [605, 348] on div "Actividad" at bounding box center [608, 335] width 48 height 38
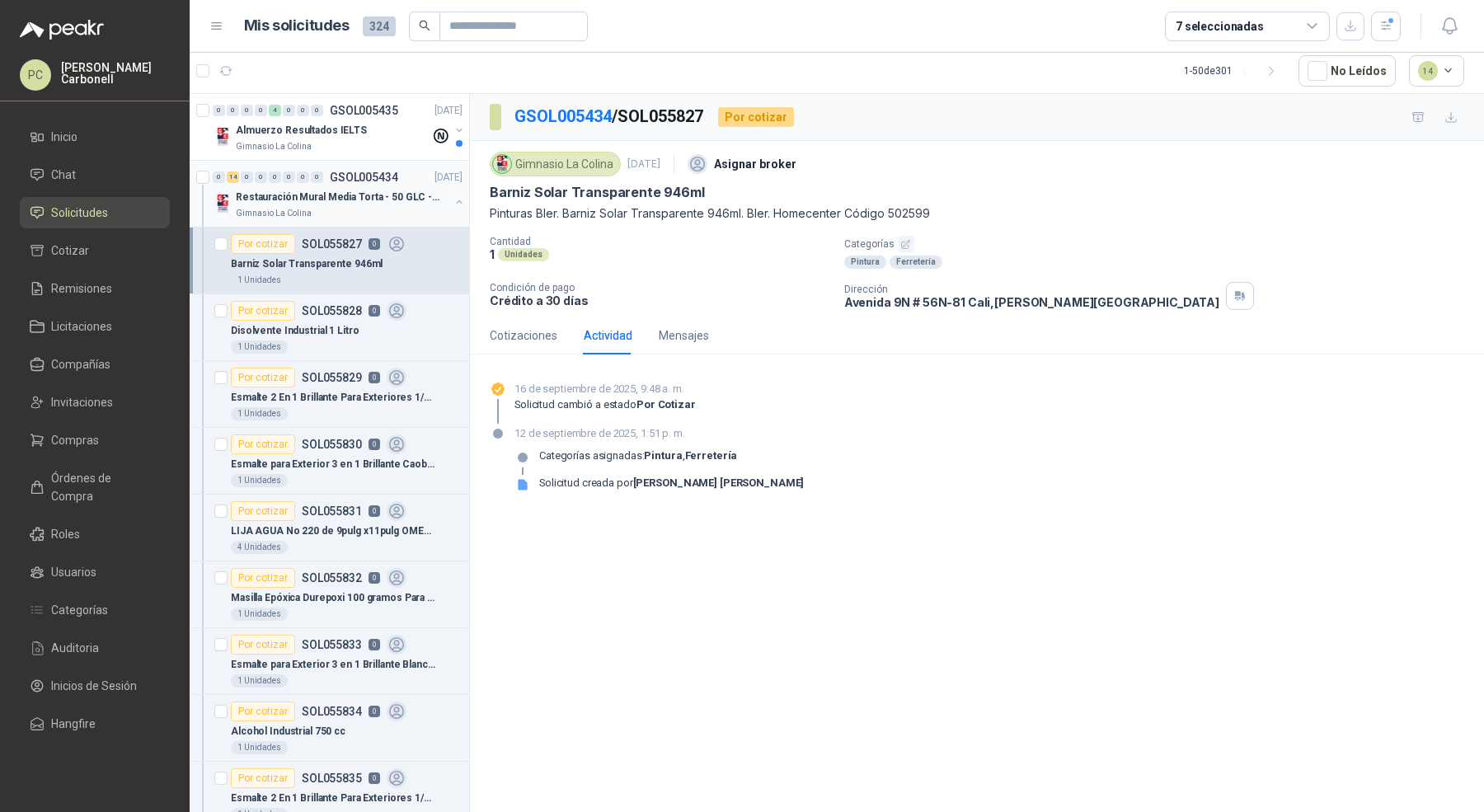
click at [452, 201] on button "button" at bounding box center [458, 202] width 13 height 13
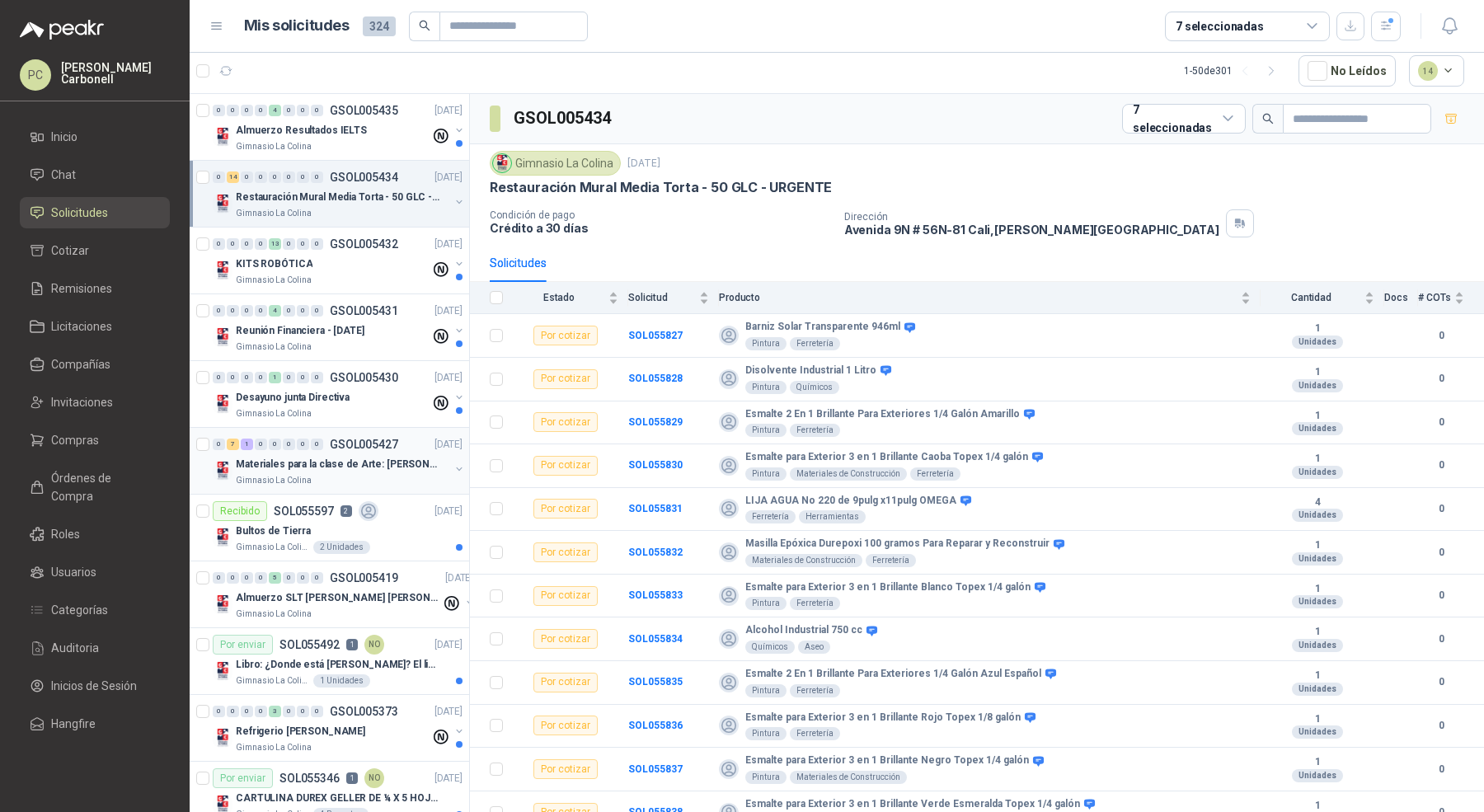
click at [441, 464] on div "Materiales para la clase de Arte: [PERSON_NAME] Gimnasio La Colina" at bounding box center [339, 471] width 253 height 33
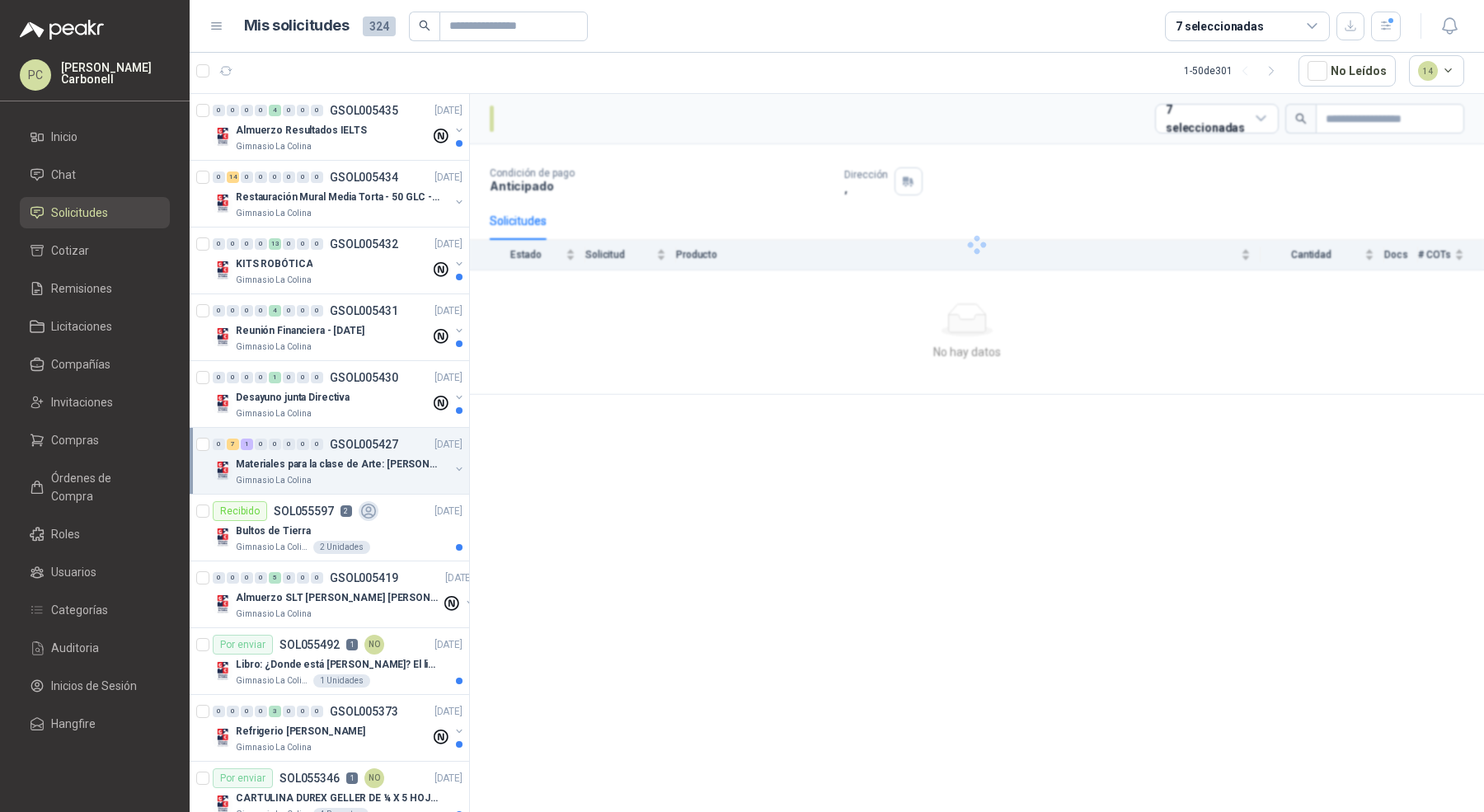
click at [452, 465] on button "button" at bounding box center [458, 469] width 13 height 13
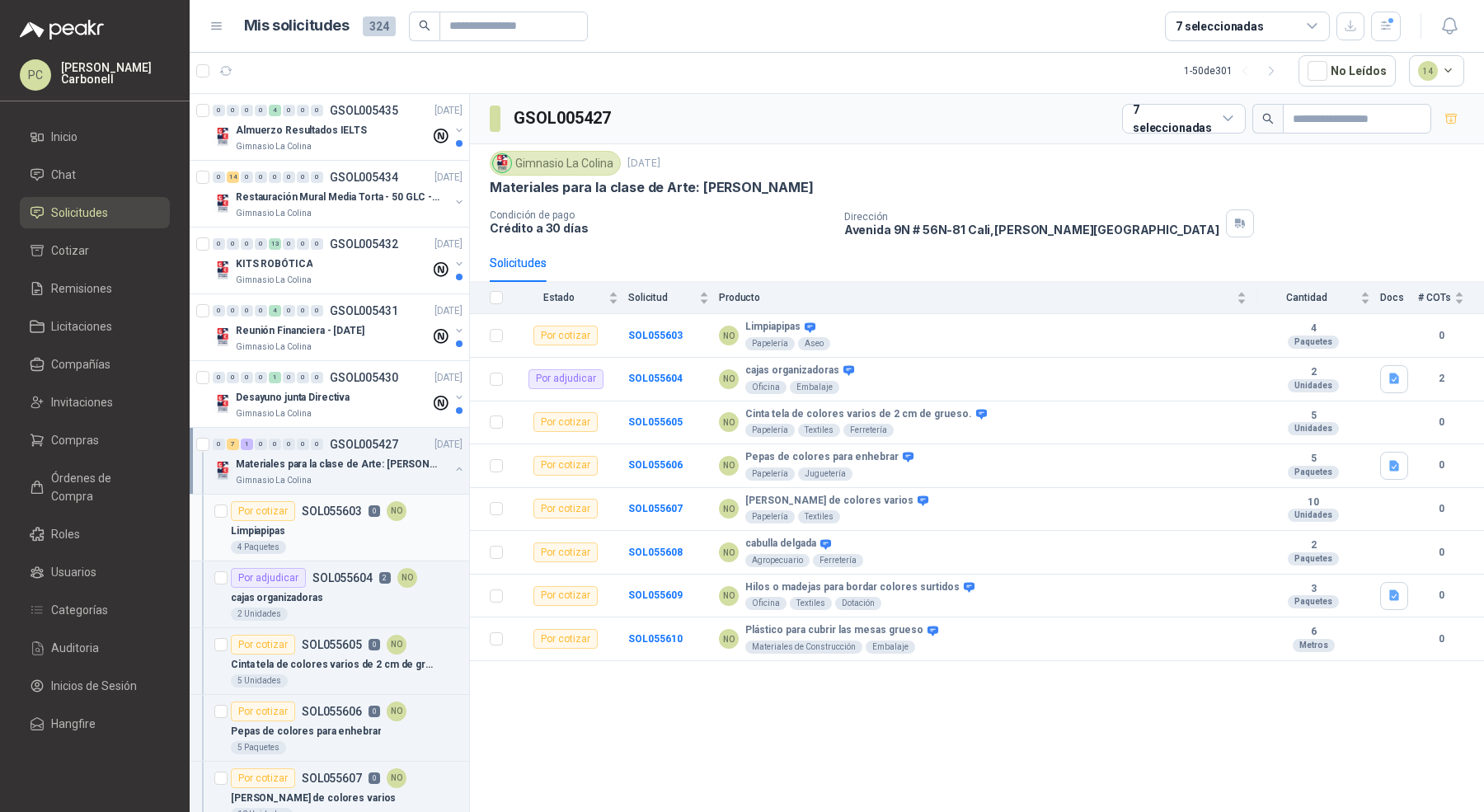
click at [304, 543] on div "4 Paquetes" at bounding box center [347, 547] width 232 height 13
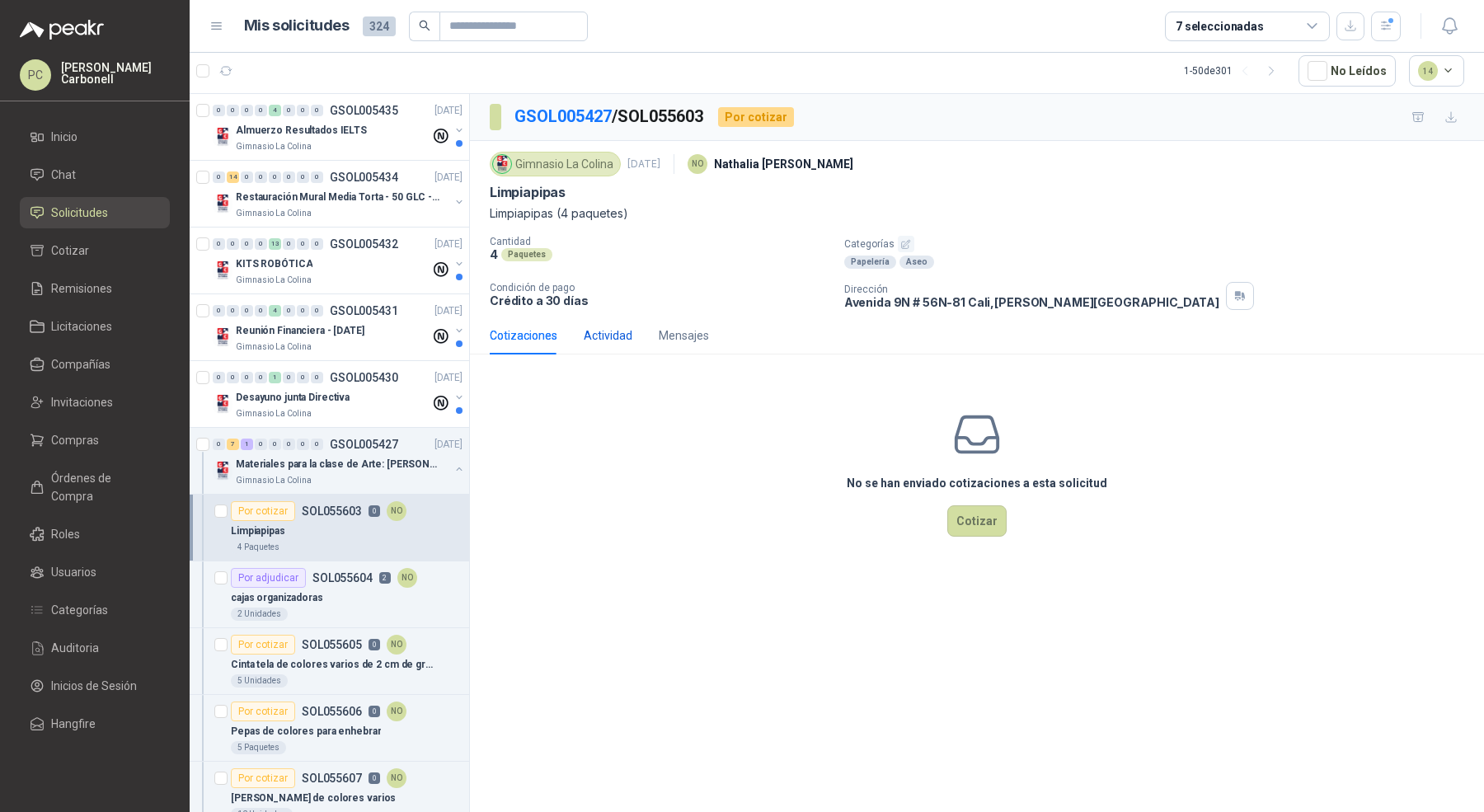
click at [608, 330] on div "Actividad" at bounding box center [608, 335] width 48 height 18
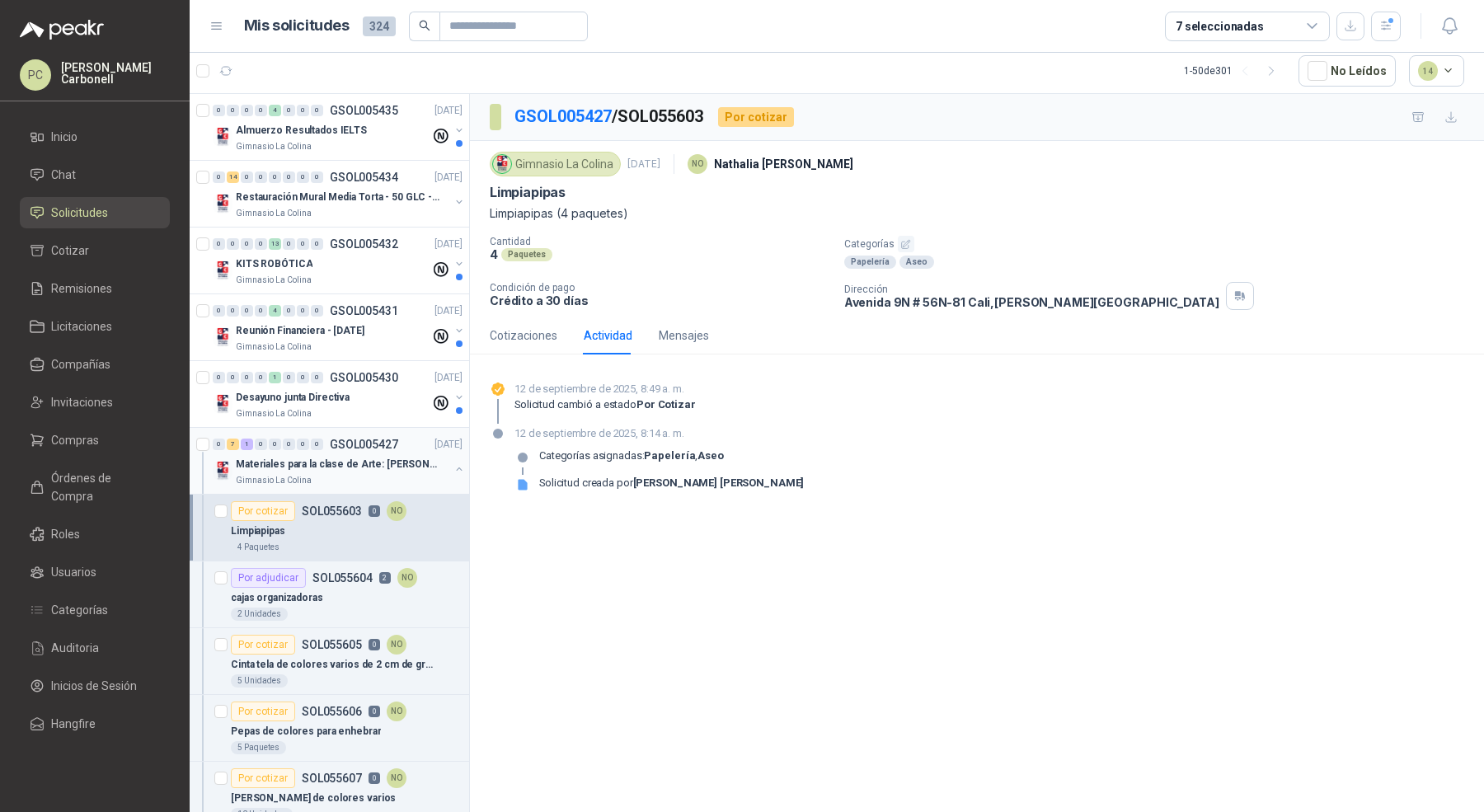
click at [452, 467] on button "button" at bounding box center [458, 469] width 13 height 13
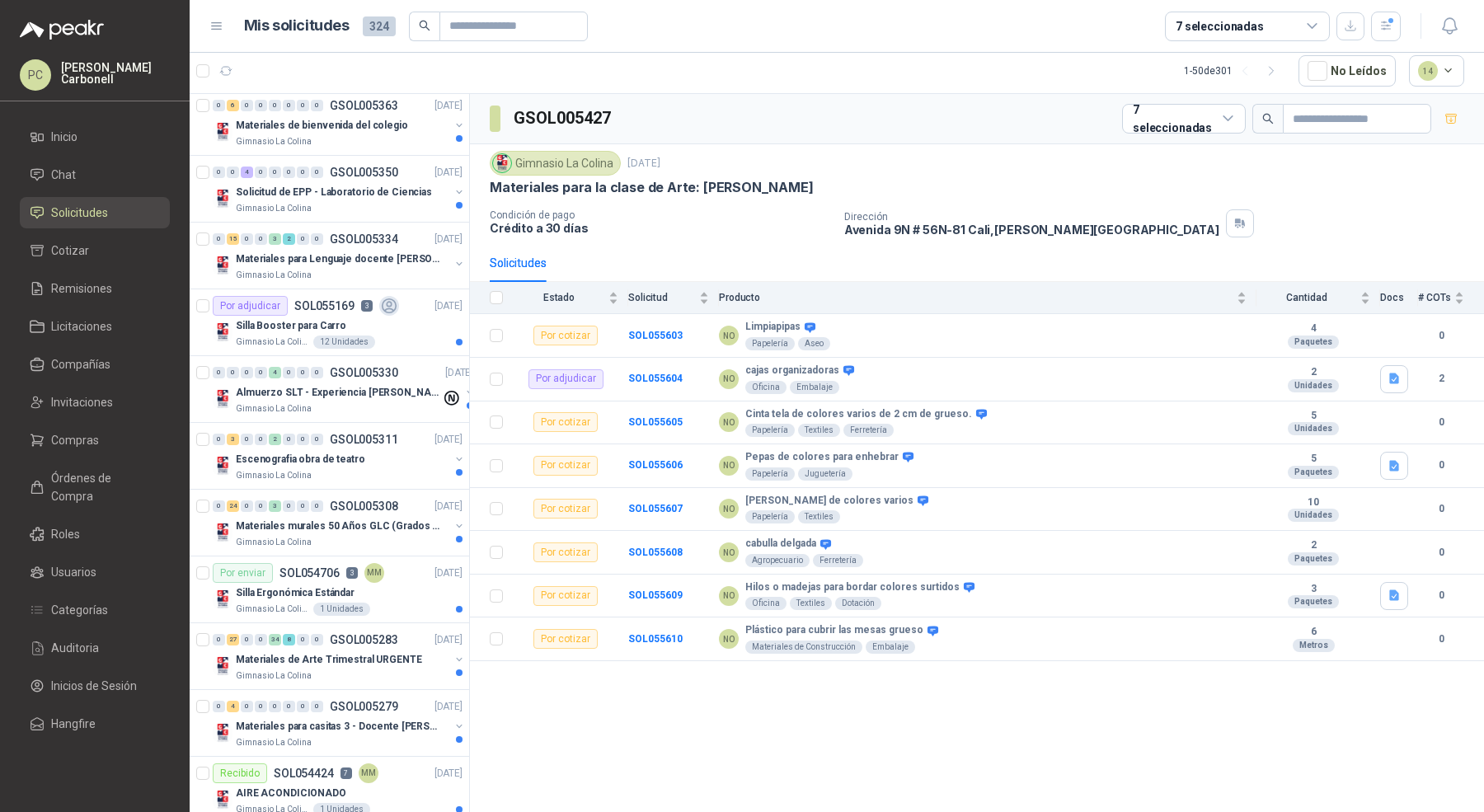
scroll to position [1681, 0]
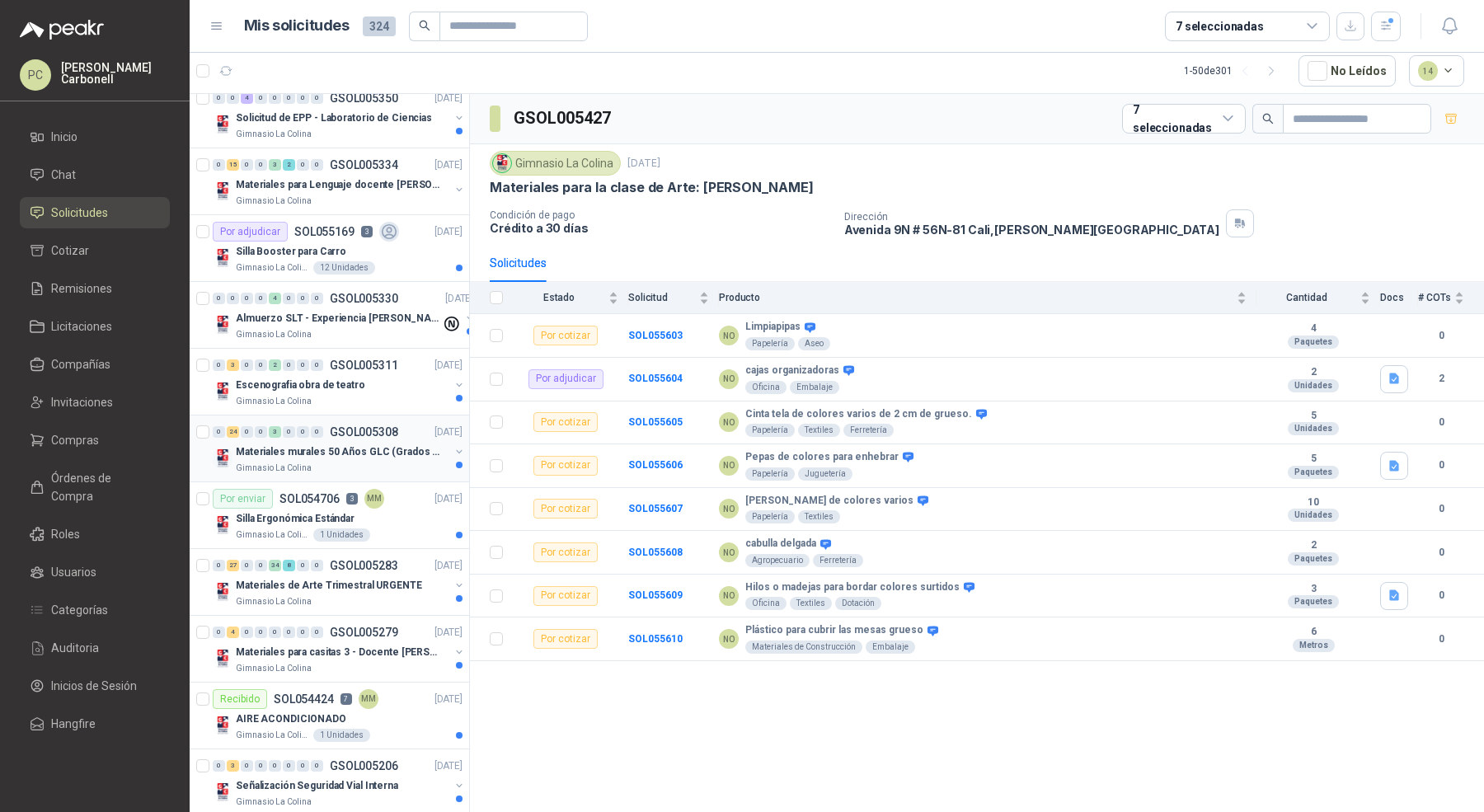
click at [454, 449] on div at bounding box center [458, 458] width 13 height 26
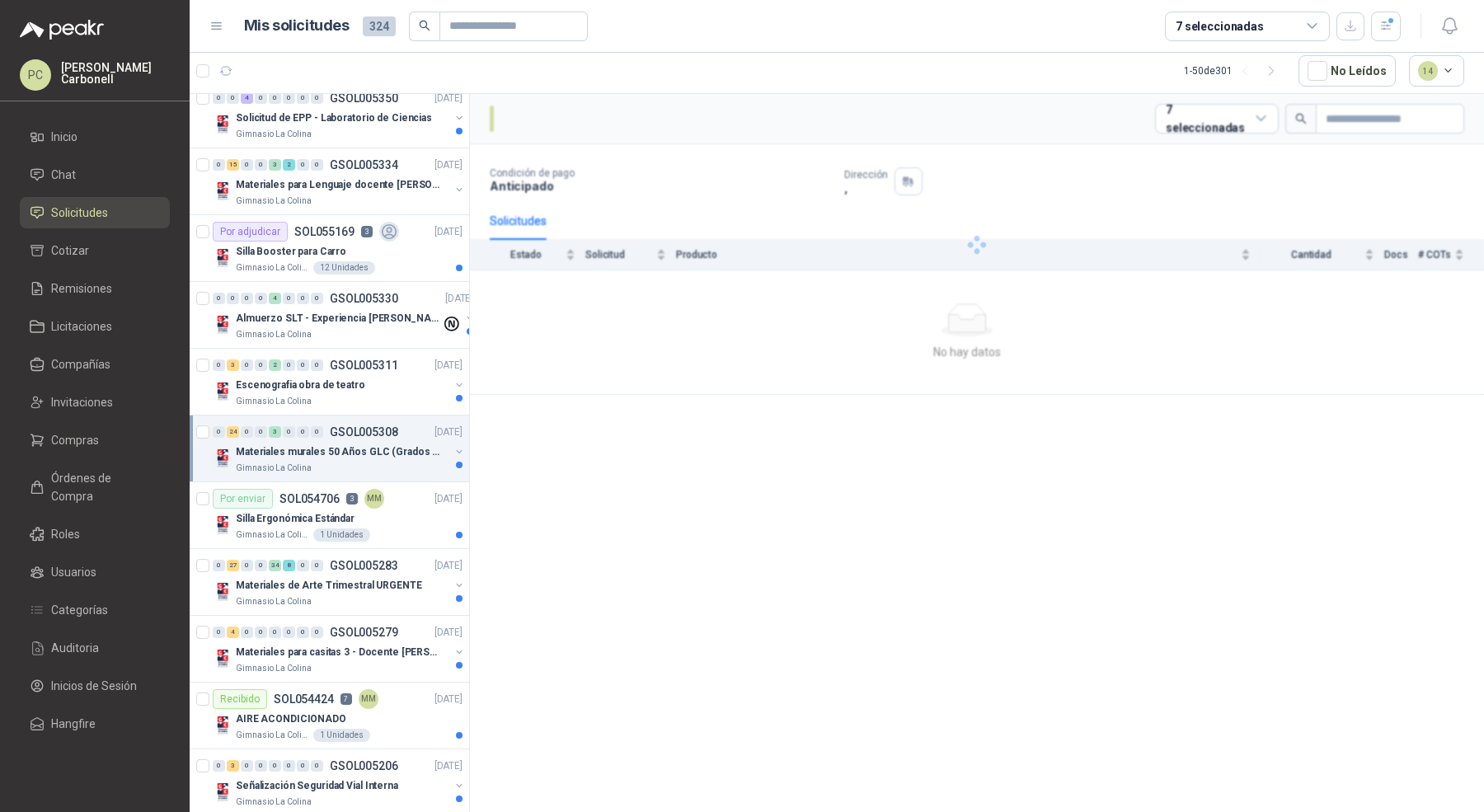
click at [452, 445] on button "button" at bounding box center [458, 451] width 13 height 13
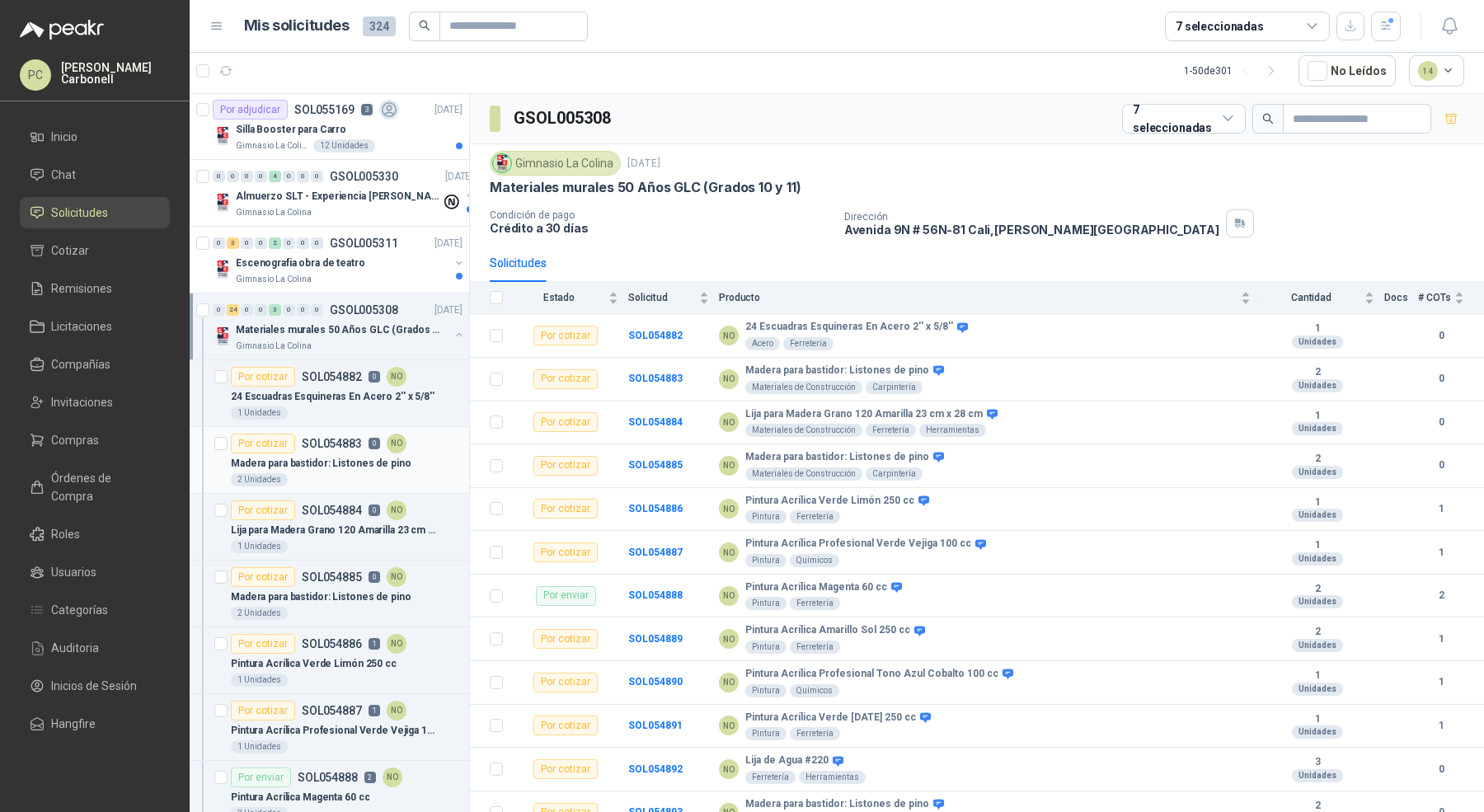
scroll to position [1805, 0]
click at [335, 405] on div "1 Unidades" at bounding box center [347, 411] width 232 height 13
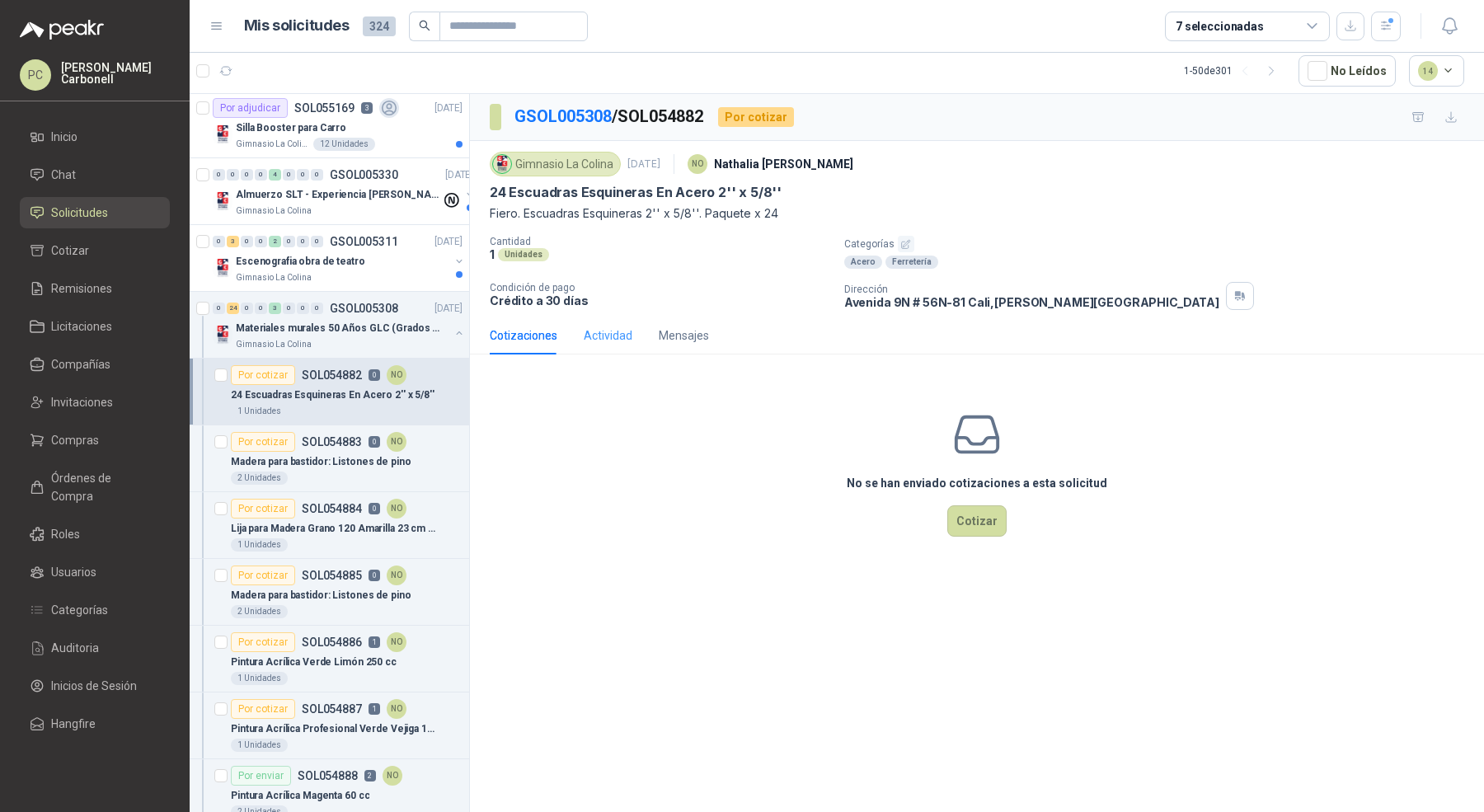
click at [614, 317] on div "Actividad" at bounding box center [608, 335] width 48 height 38
